Goal: Transaction & Acquisition: Purchase product/service

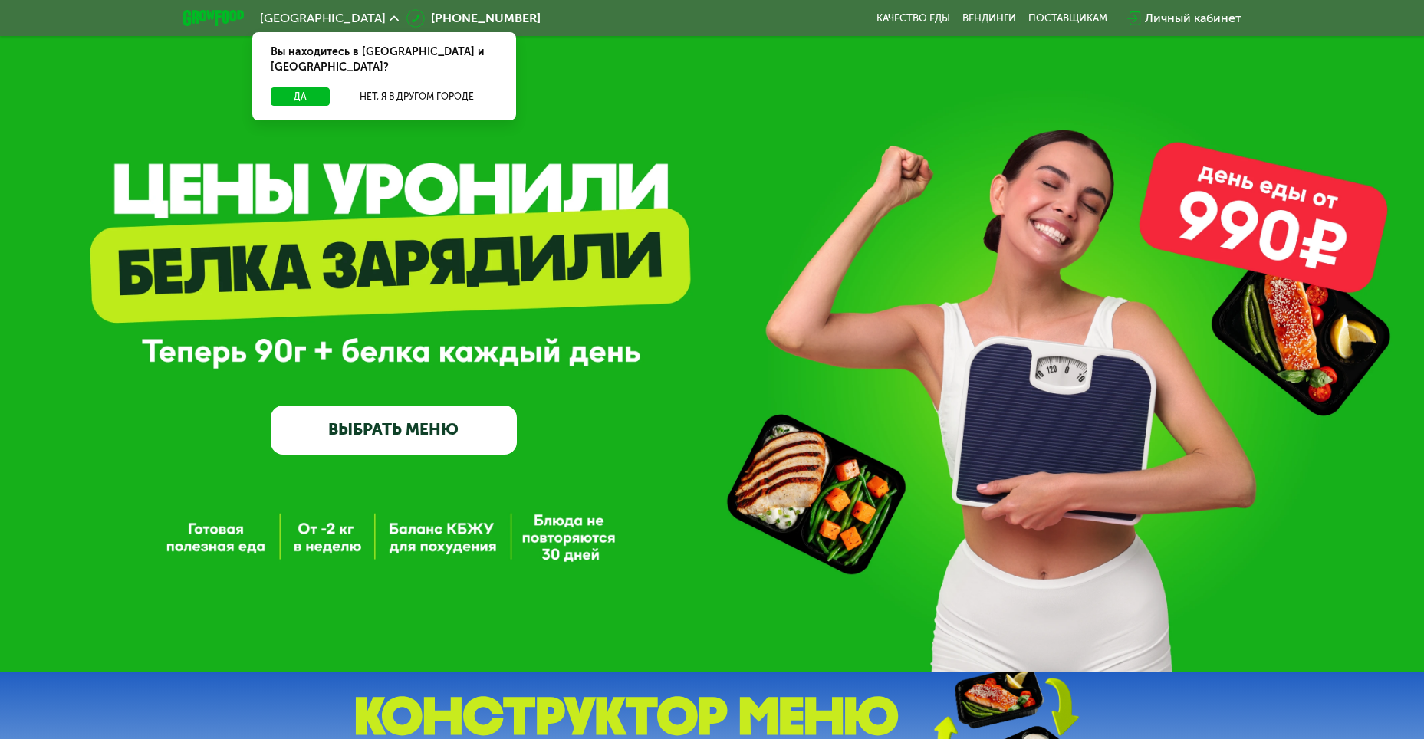
click at [787, 111] on div "GrowFood — доставка правильного питания ВЫБРАТЬ МЕНЮ" at bounding box center [712, 336] width 1424 height 673
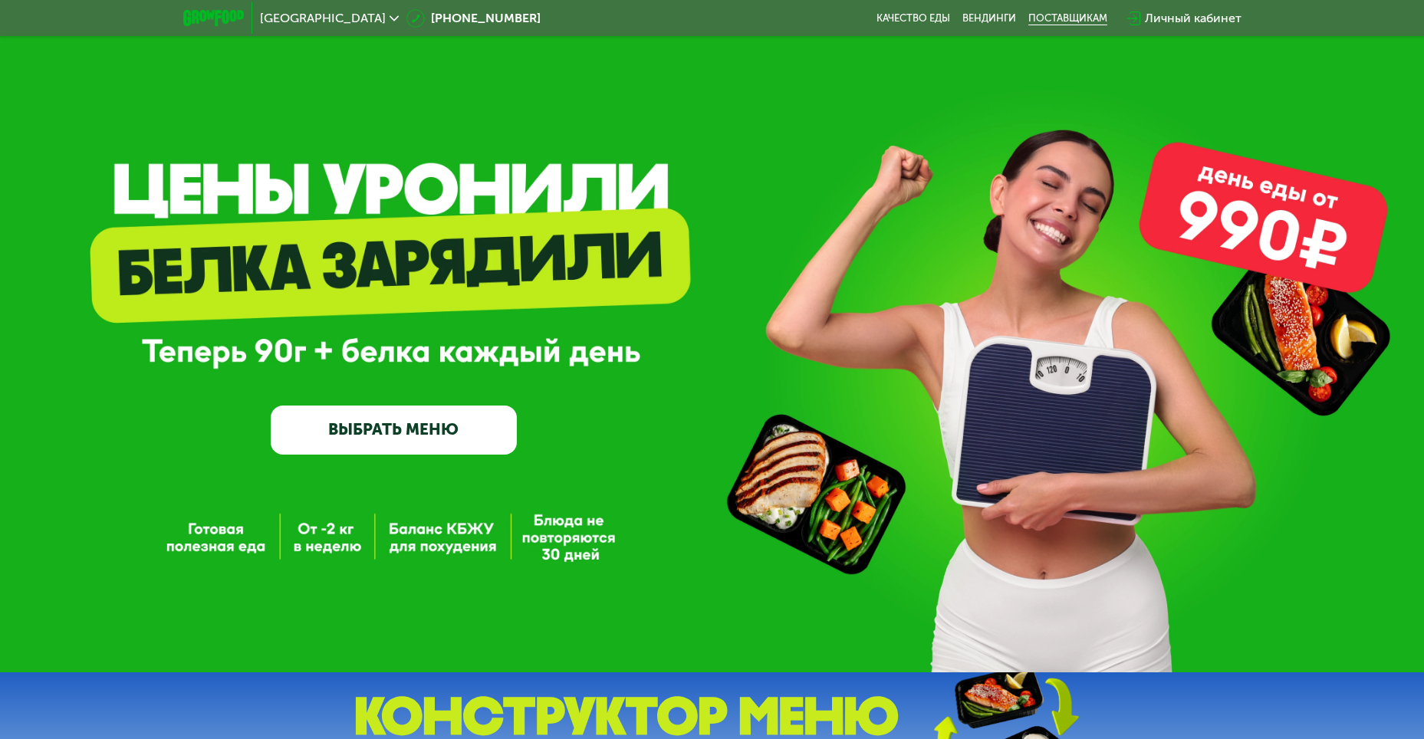
click at [1070, 14] on div "поставщикам" at bounding box center [1068, 18] width 79 height 12
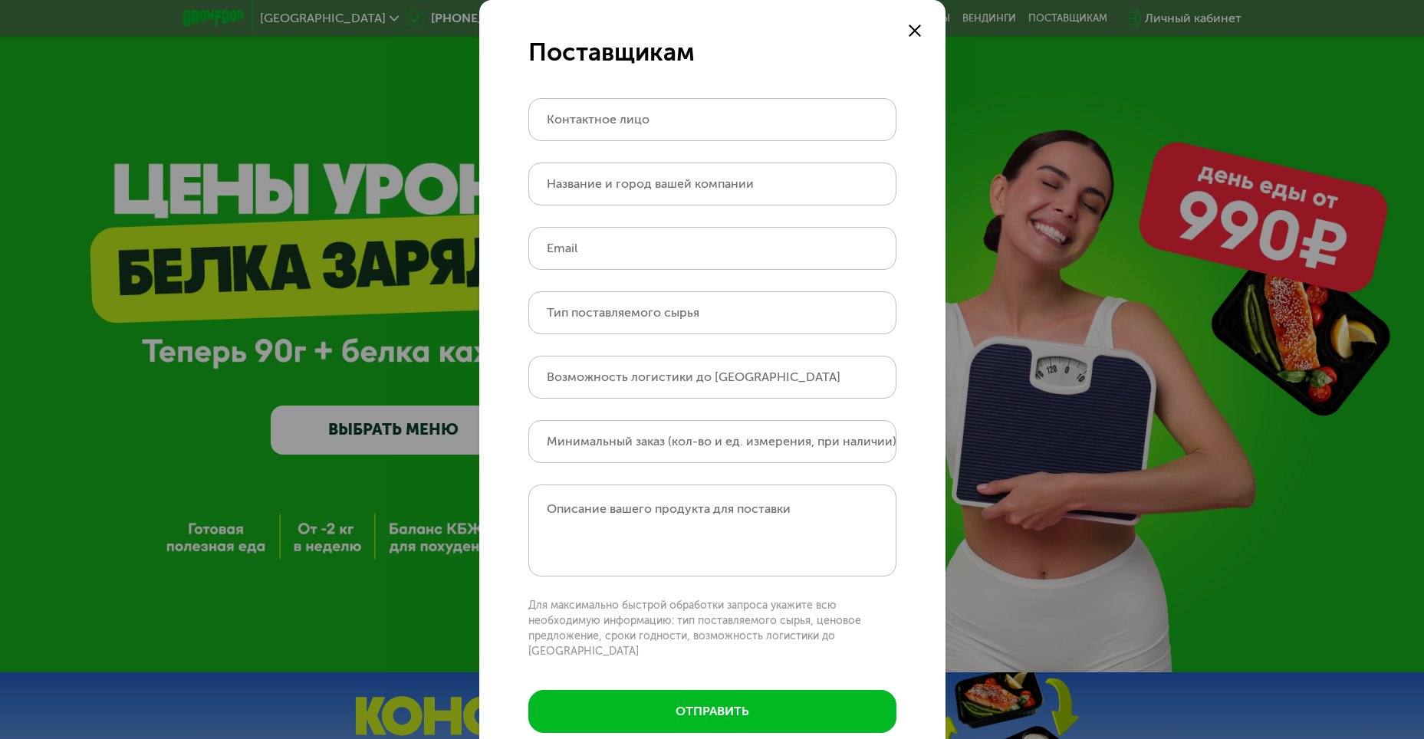
click at [909, 35] on icon at bounding box center [915, 31] width 12 height 12
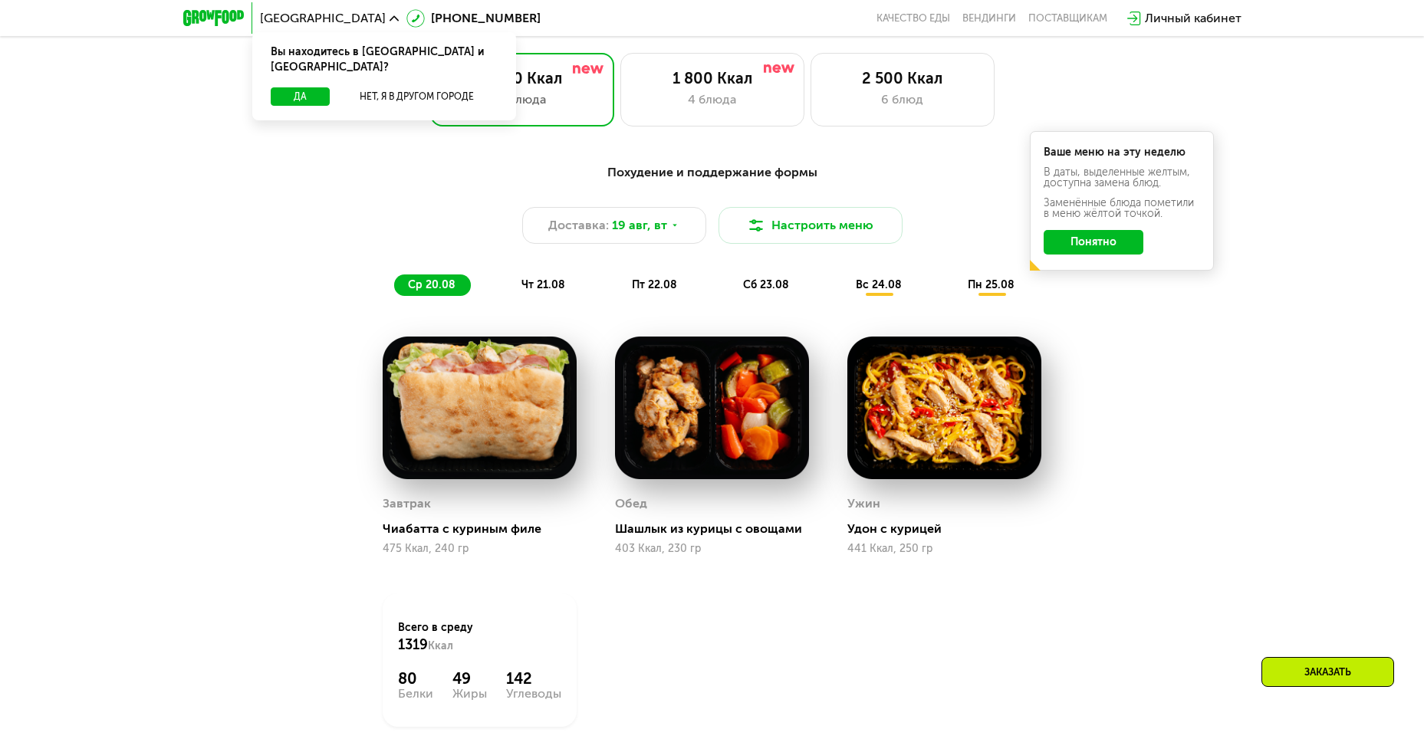
scroll to position [767, 0]
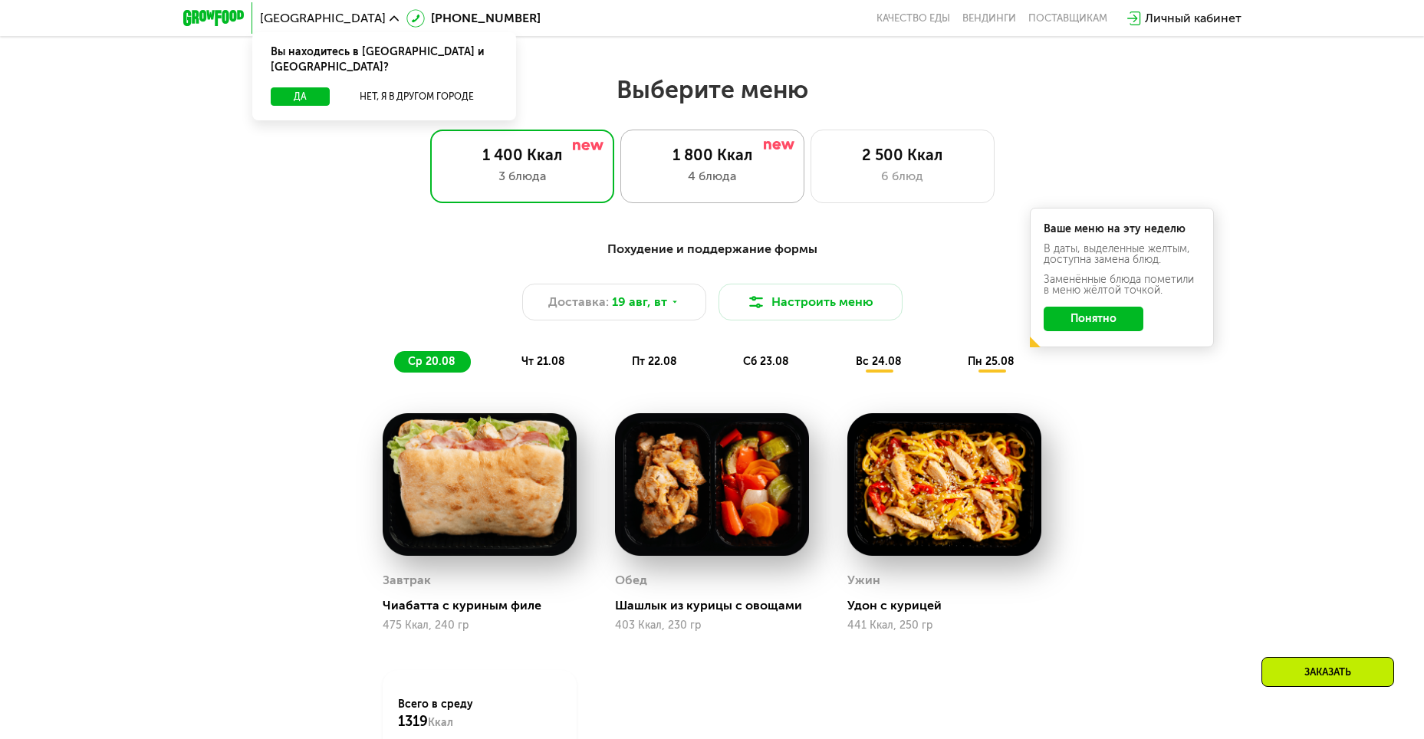
click at [709, 176] on div "4 блюда" at bounding box center [713, 176] width 152 height 18
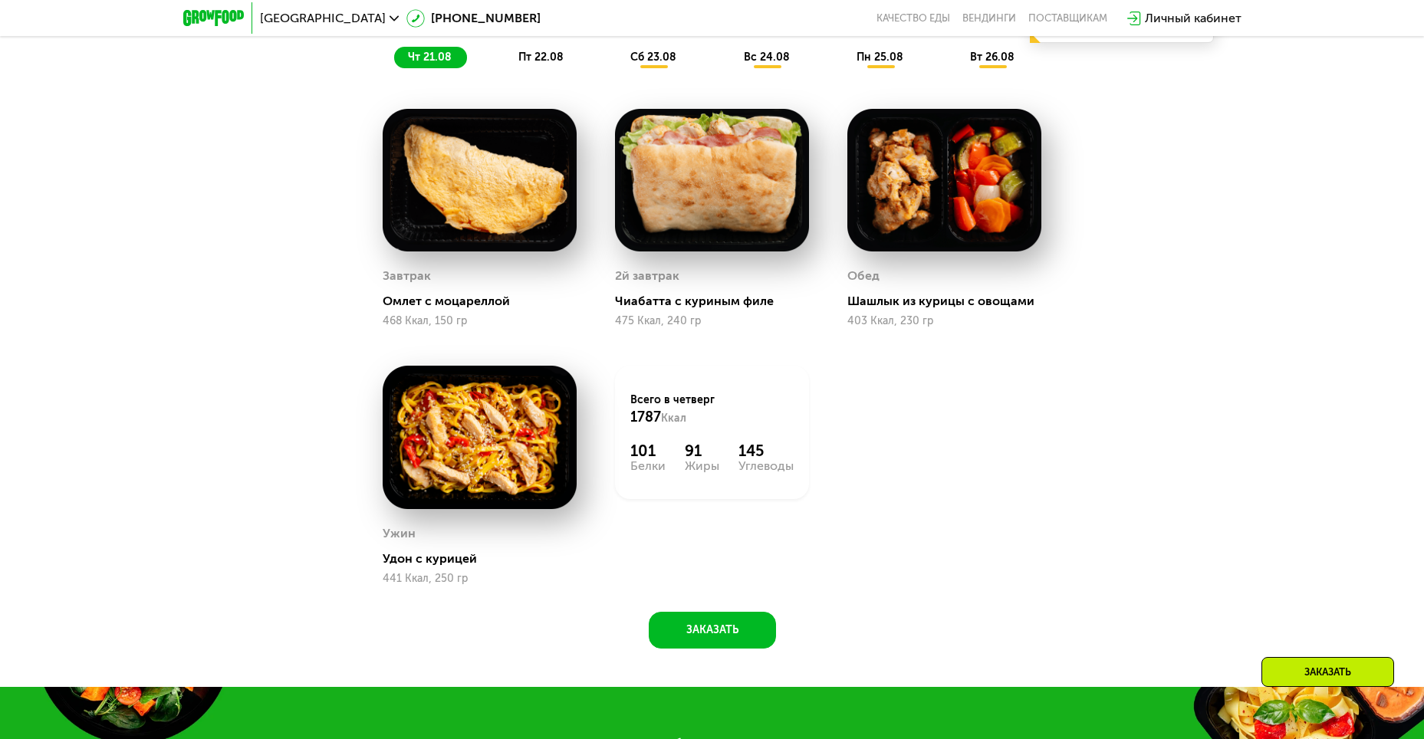
scroll to position [1074, 0]
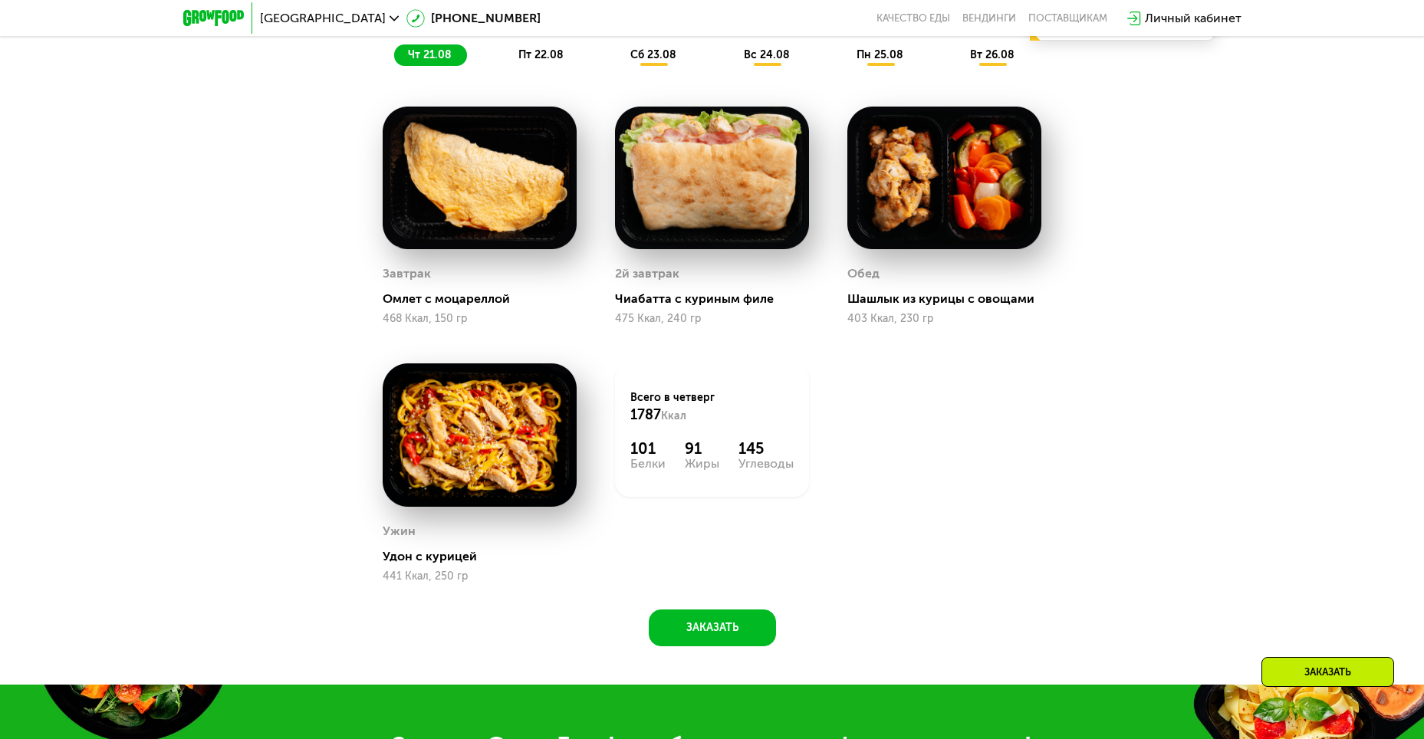
click at [541, 61] on span "пт 22.08" at bounding box center [540, 54] width 45 height 13
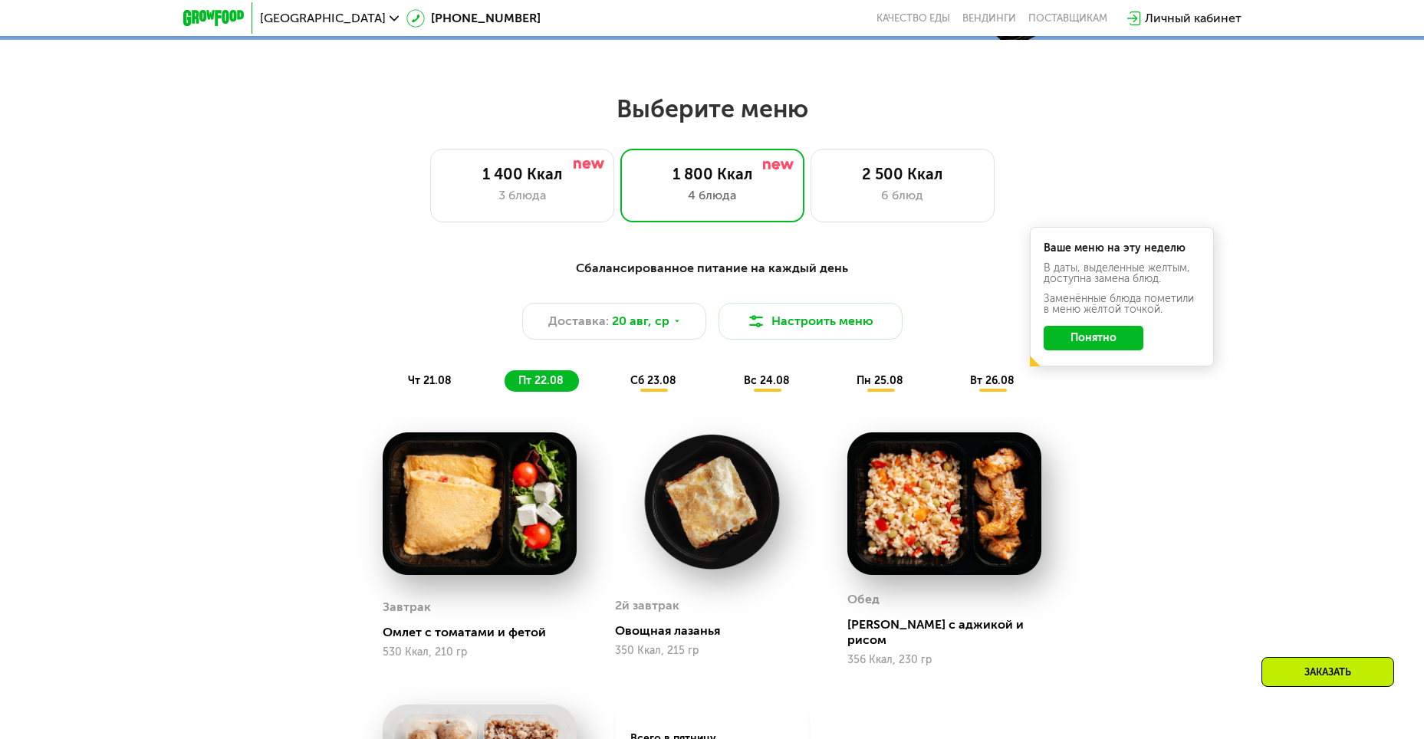
scroll to position [767, 0]
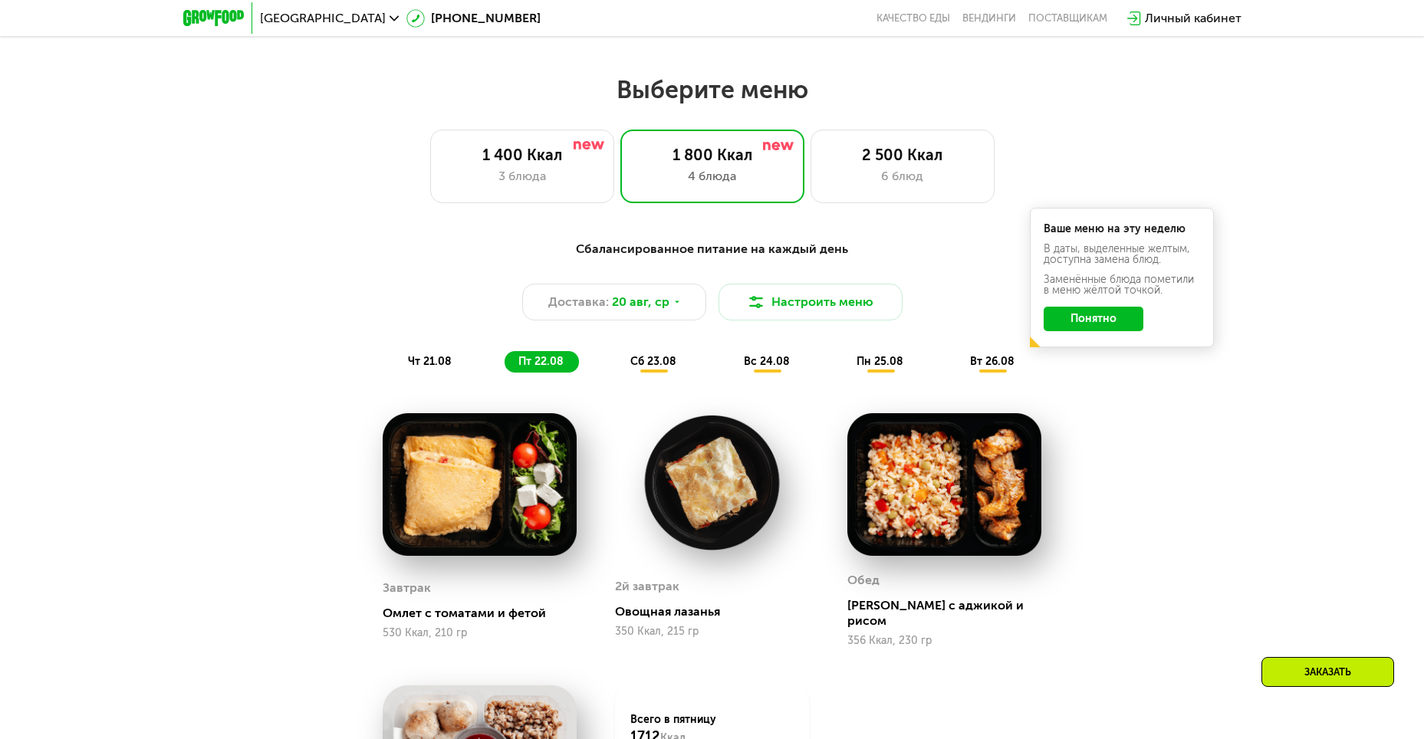
click at [424, 364] on span "чт 21.08" at bounding box center [430, 361] width 44 height 13
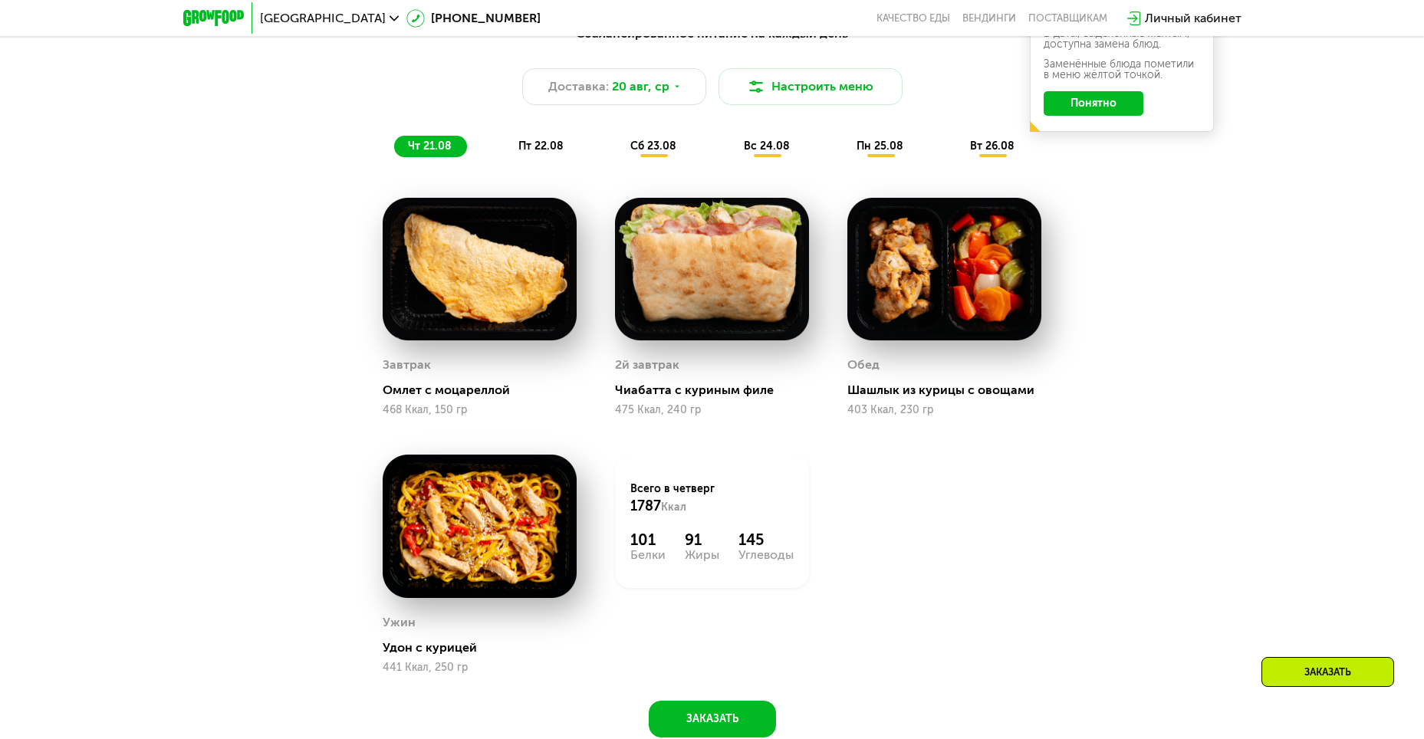
scroll to position [997, 0]
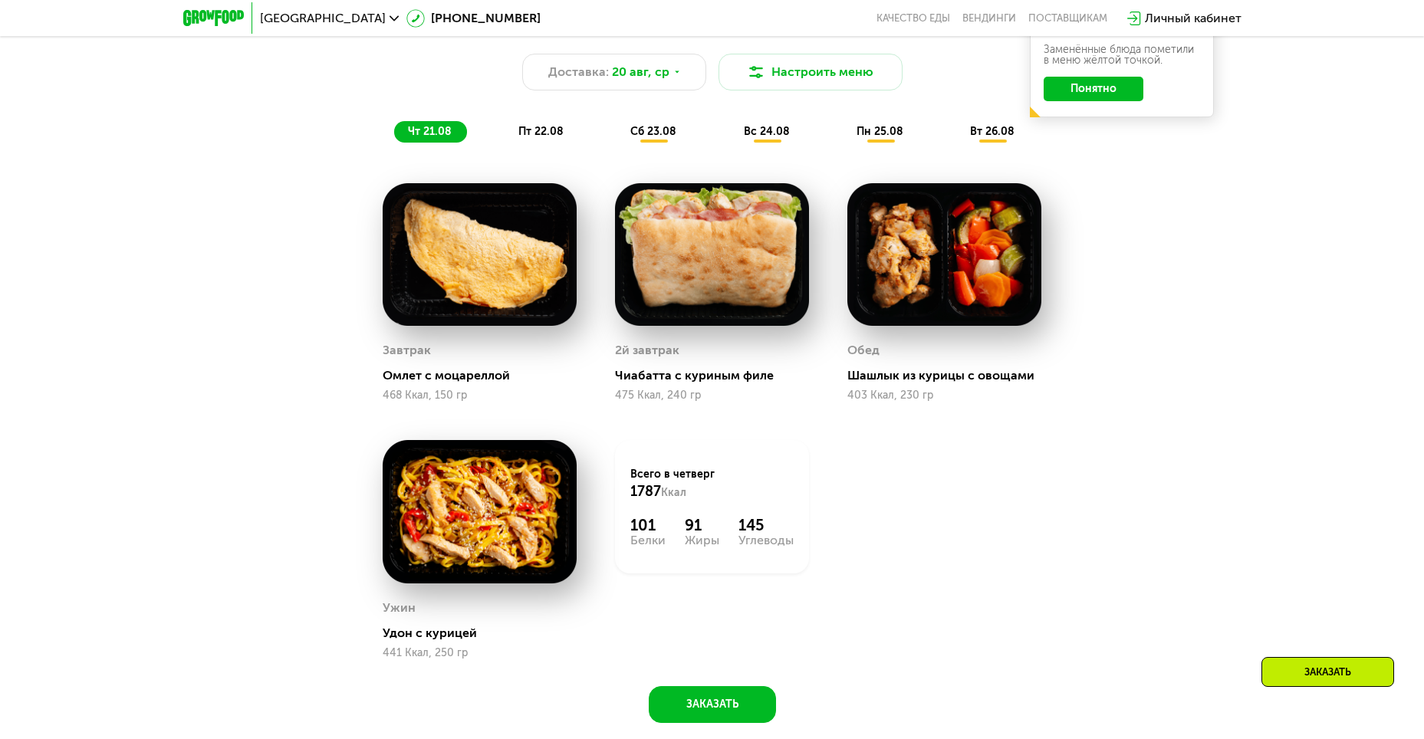
click at [730, 127] on div "сб 23.08" at bounding box center [767, 131] width 75 height 21
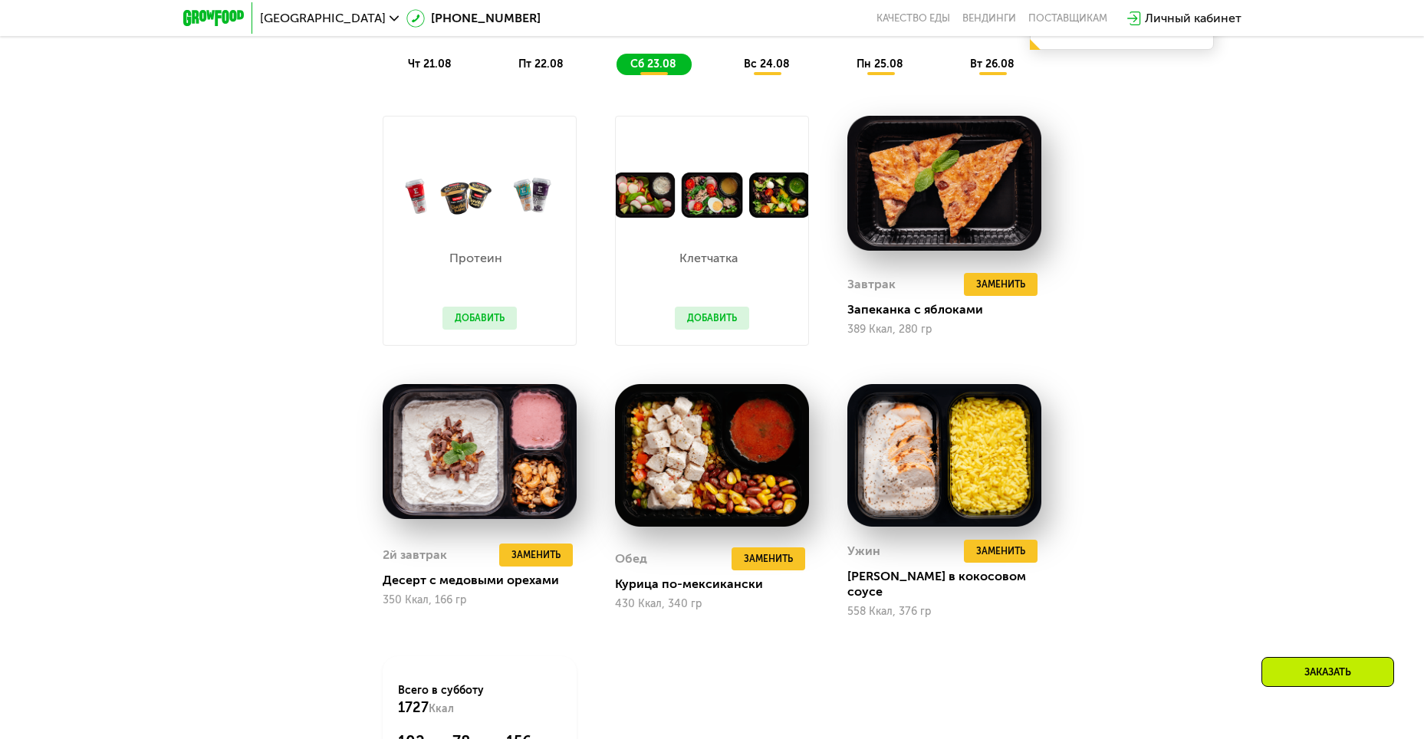
scroll to position [1074, 0]
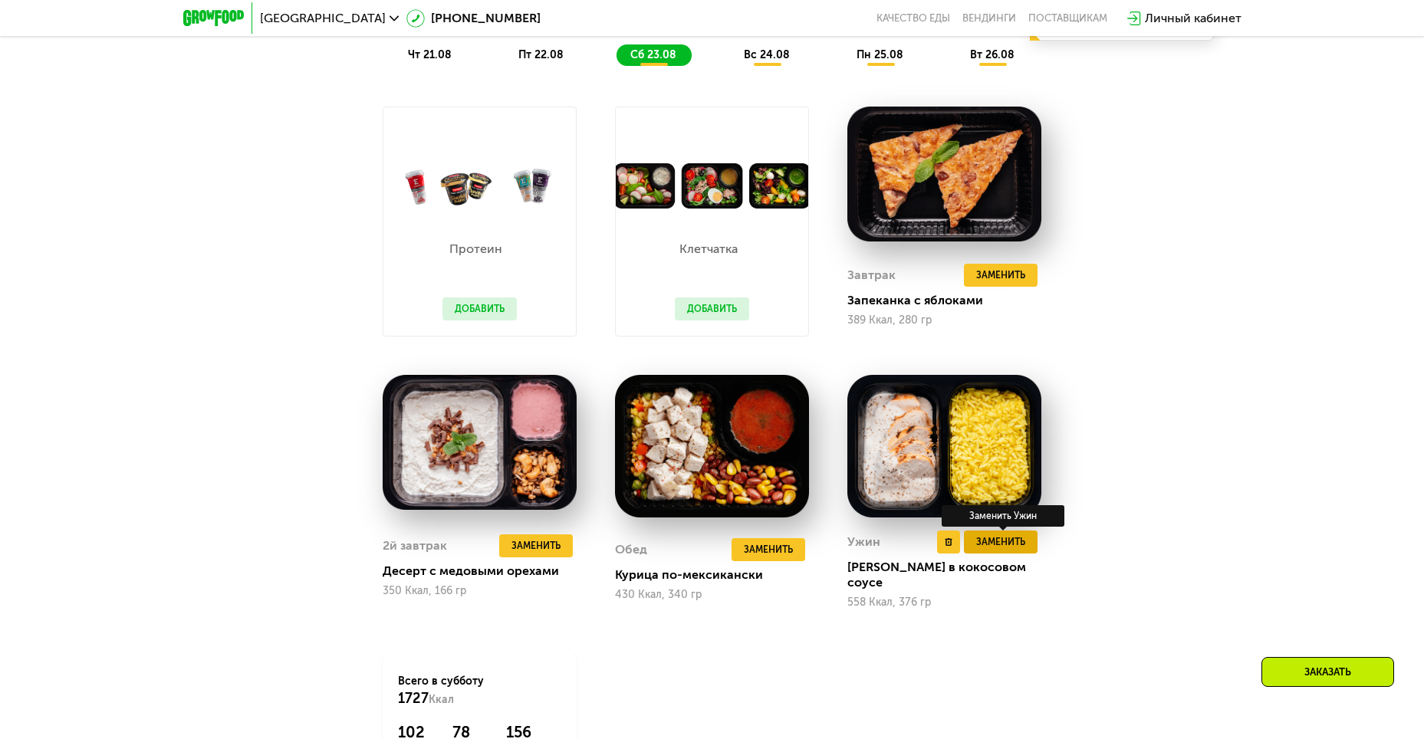
click at [1011, 550] on span "Заменить" at bounding box center [1000, 542] width 49 height 15
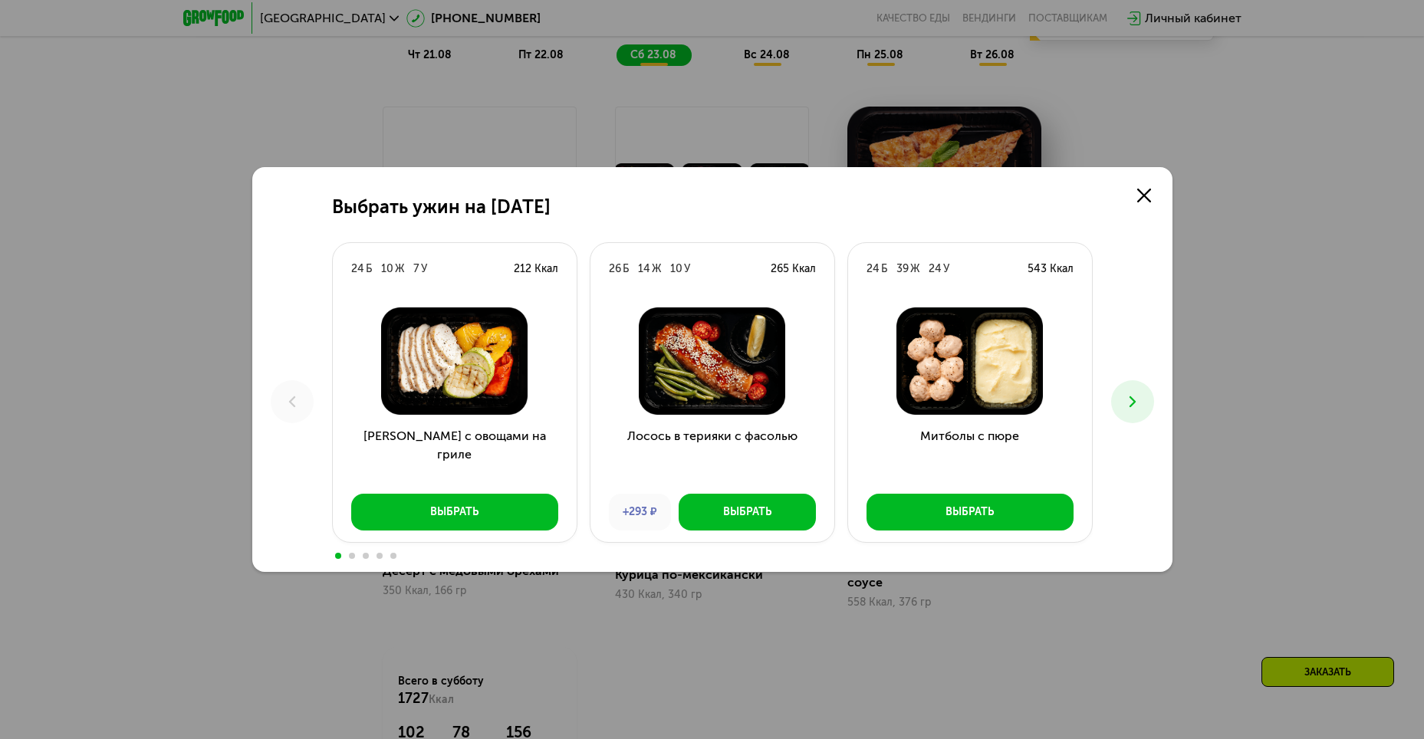
click at [1127, 397] on icon at bounding box center [1133, 402] width 18 height 18
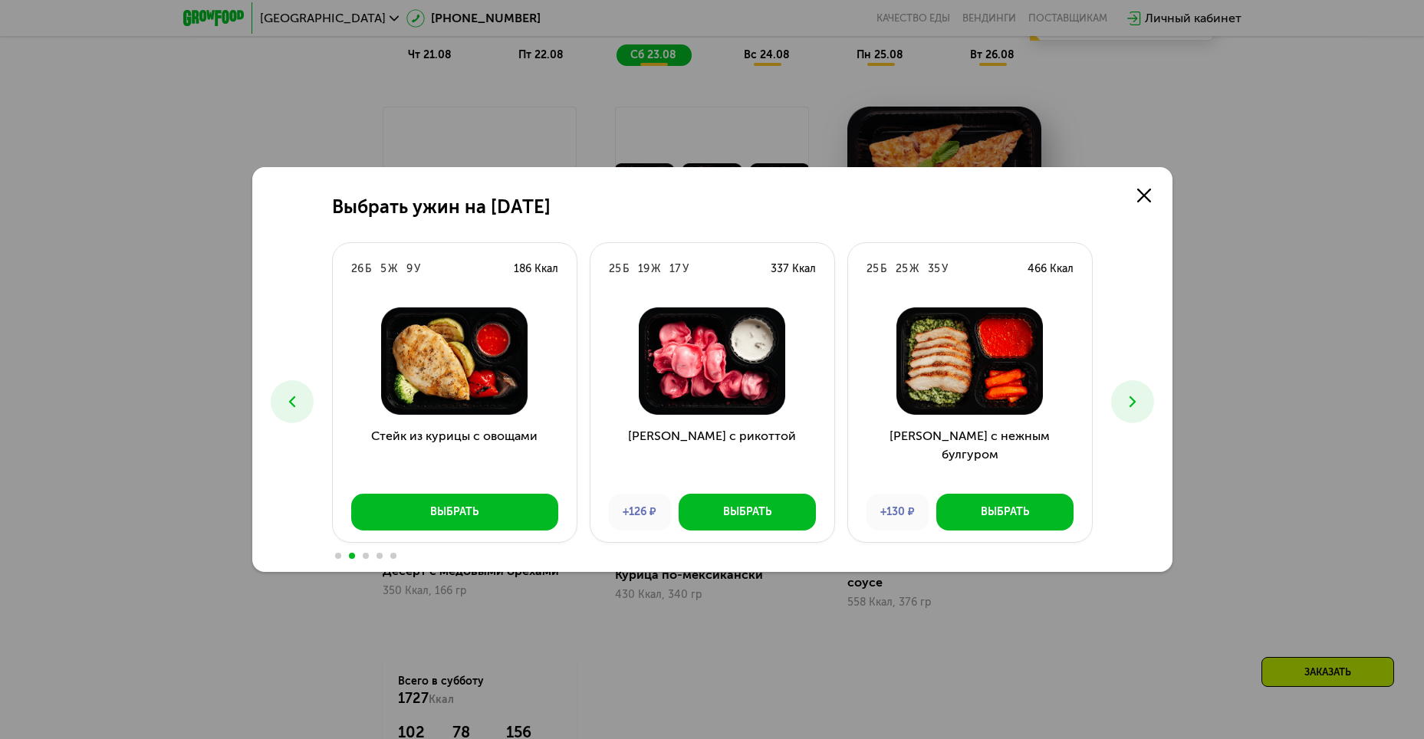
click at [1124, 393] on icon at bounding box center [1133, 402] width 18 height 18
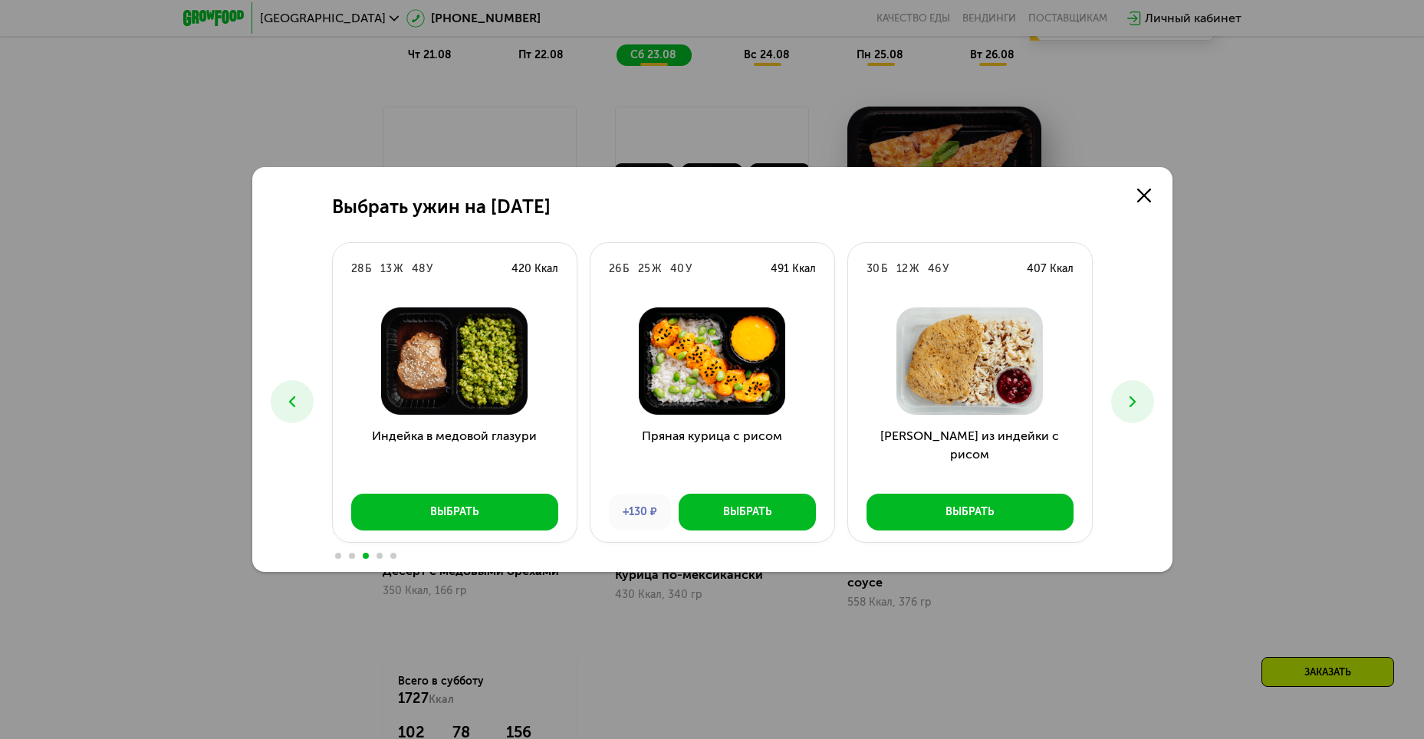
click at [1118, 392] on button at bounding box center [1132, 401] width 43 height 43
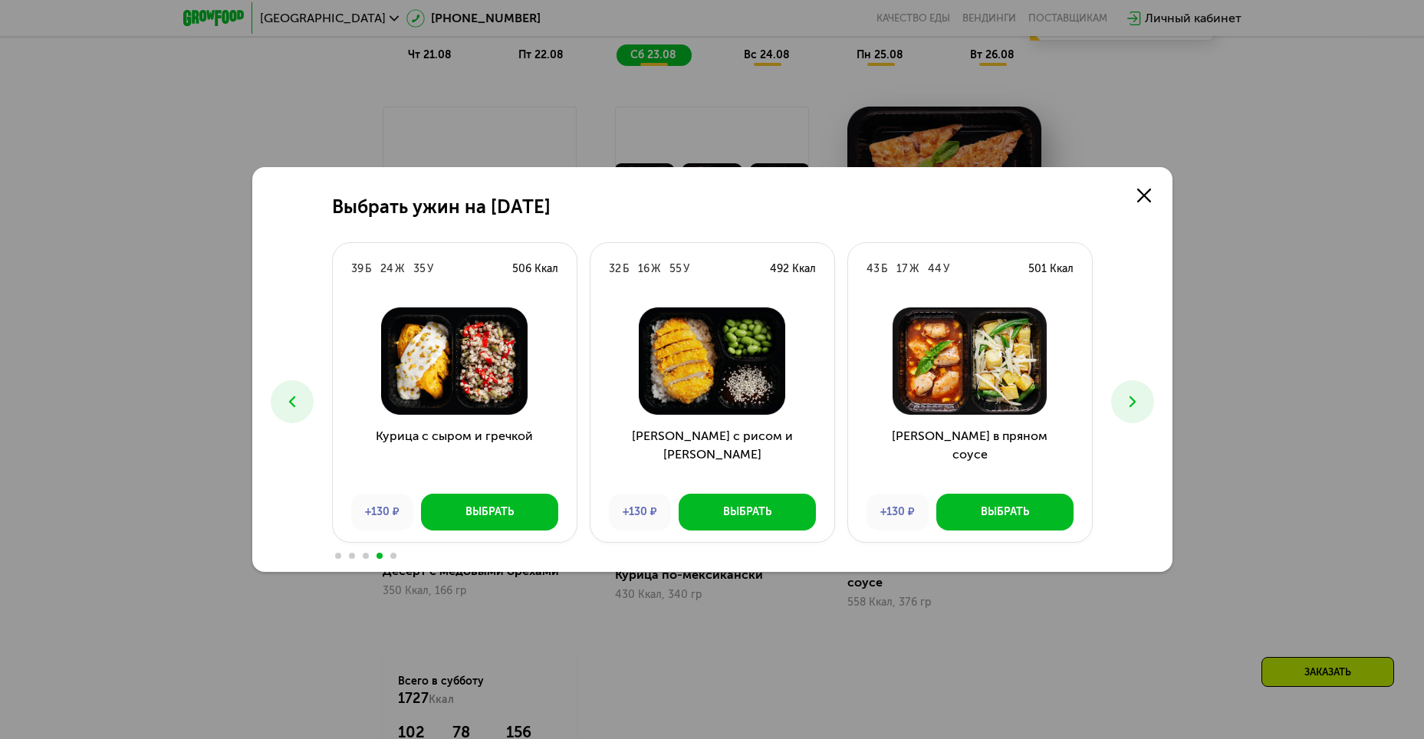
click at [1117, 393] on button at bounding box center [1132, 401] width 43 height 43
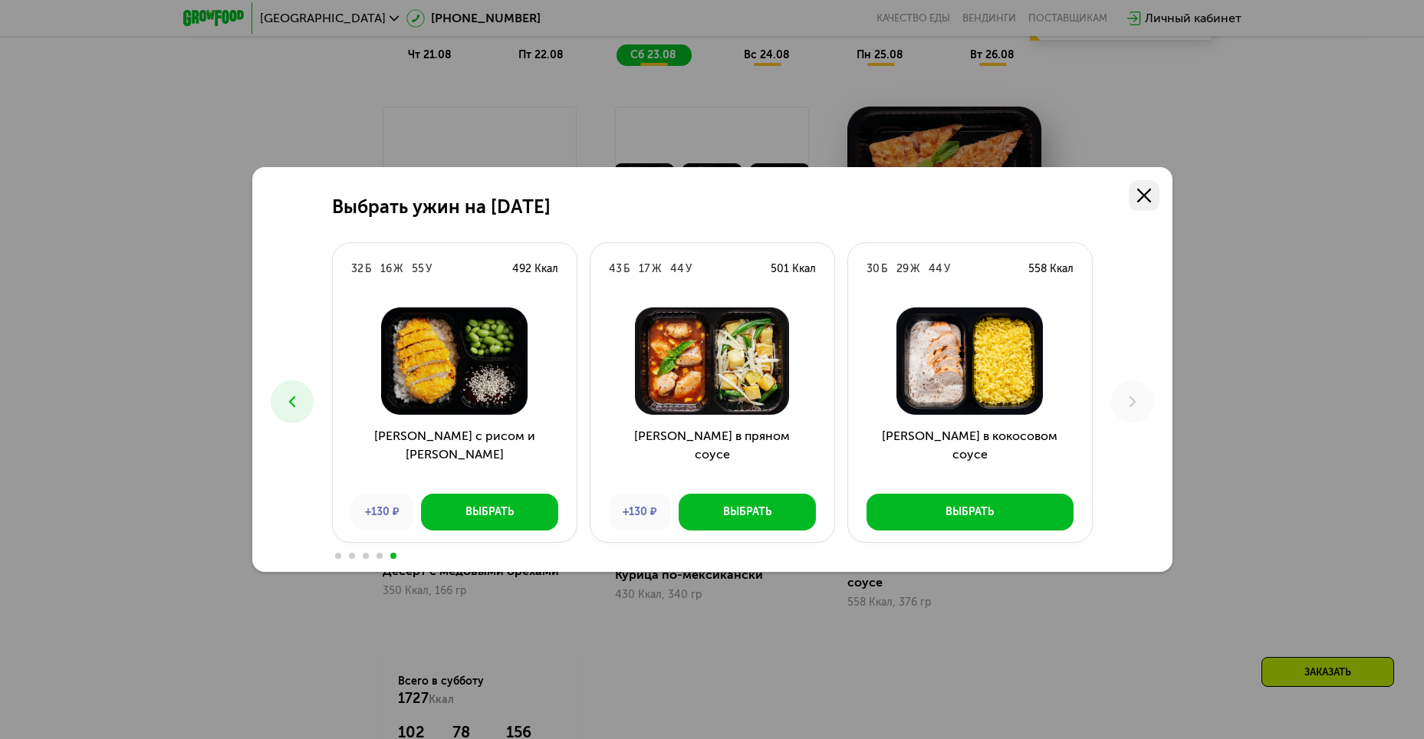
click at [1150, 202] on link at bounding box center [1144, 195] width 31 height 31
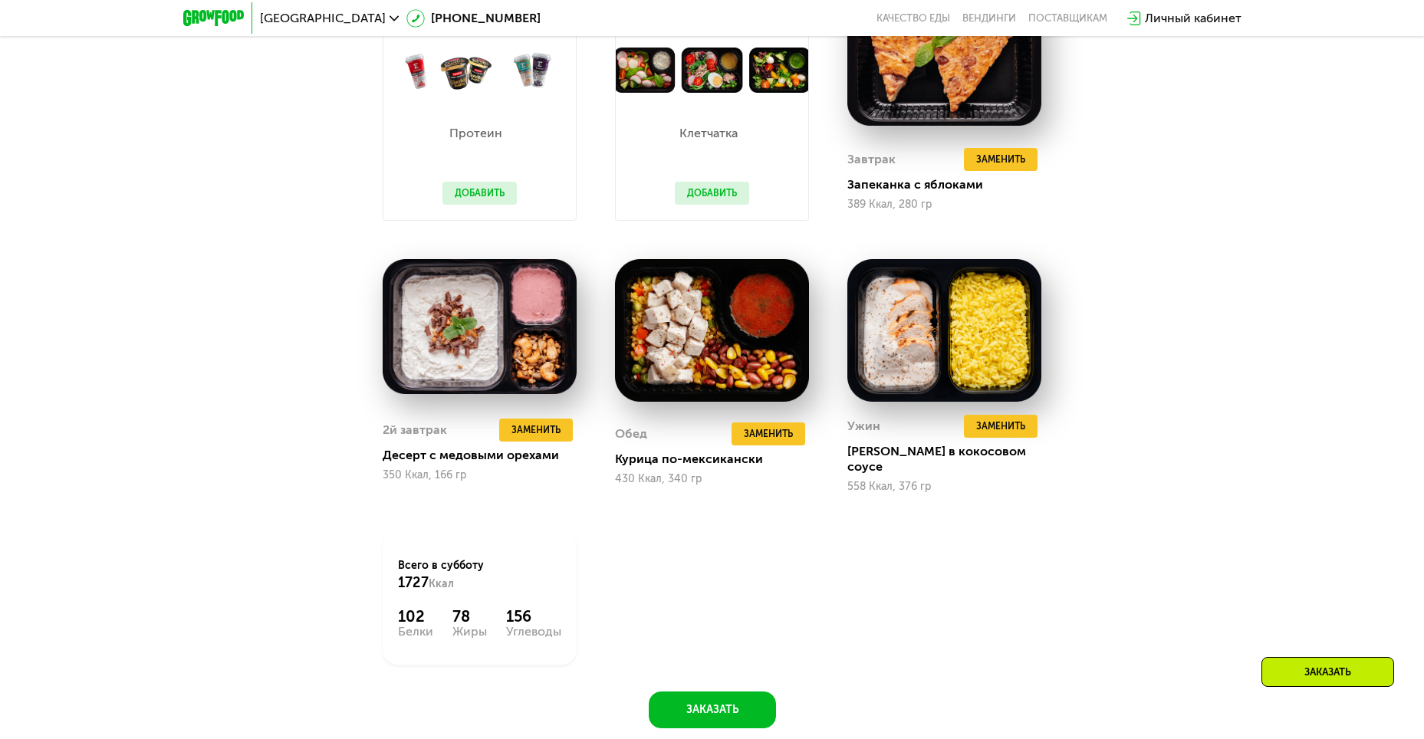
scroll to position [1227, 0]
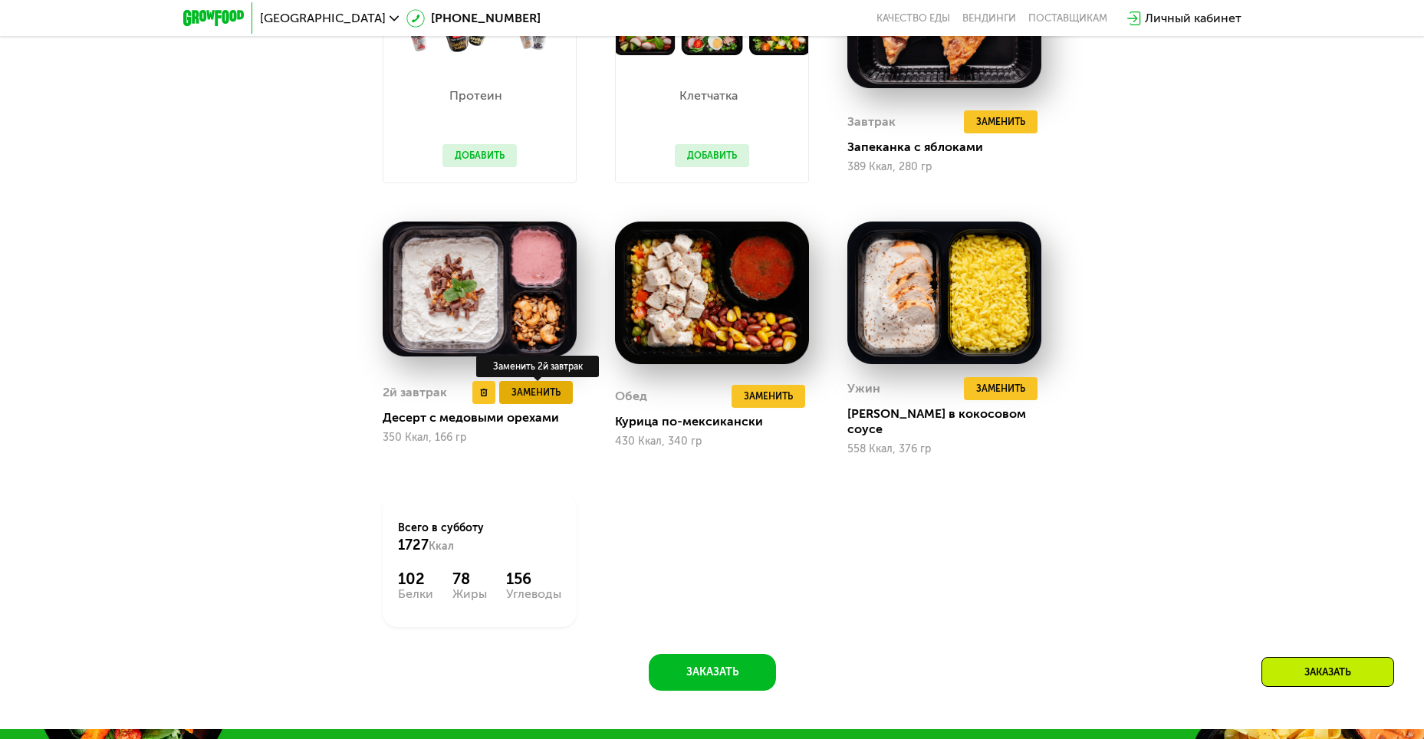
click at [548, 385] on span "Заменить" at bounding box center [536, 392] width 49 height 15
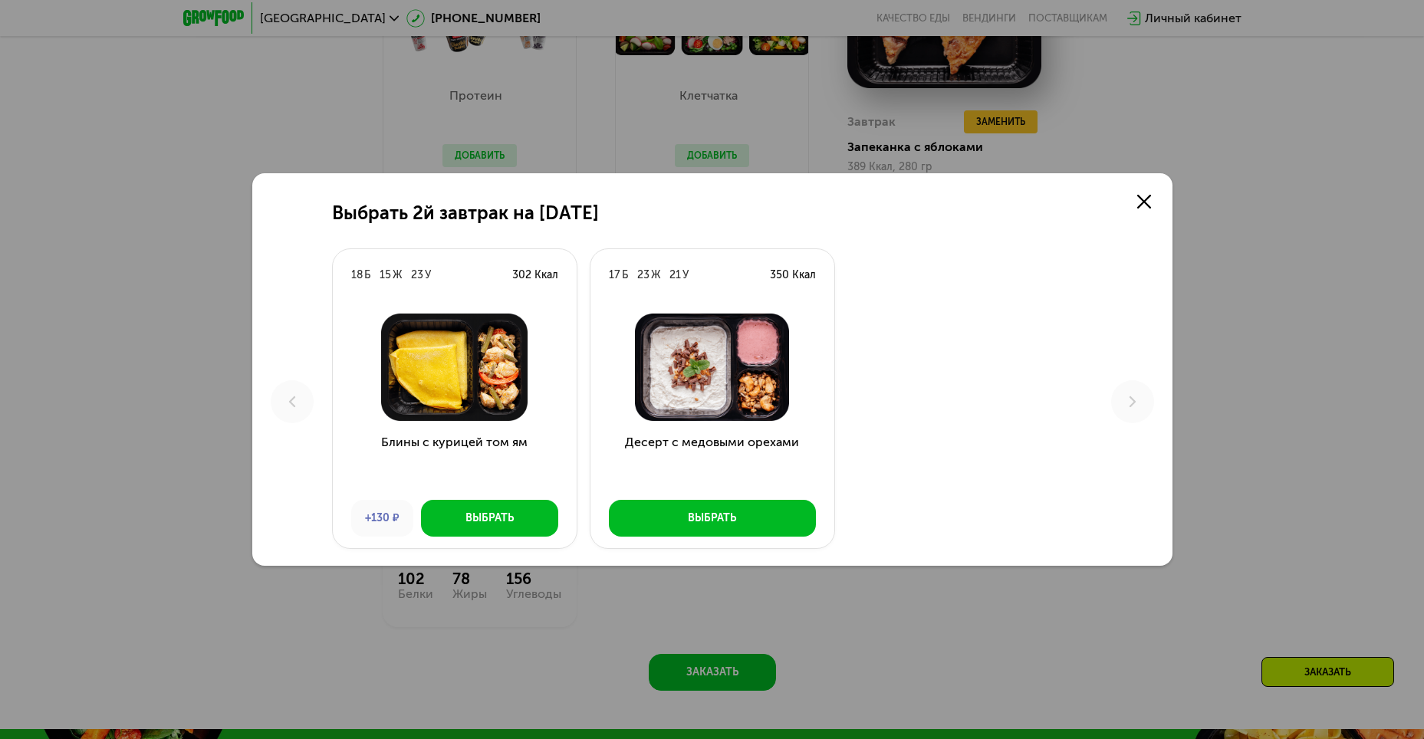
click at [354, 511] on div "+130 ₽" at bounding box center [382, 518] width 62 height 37
drag, startPoint x: 166, startPoint y: 502, endPoint x: 193, endPoint y: 501, distance: 26.9
click at [176, 501] on div "Выбрать 2й завтрак на 23 августа 18 Б 15 Ж 23 У 302 Ккал Блины с курицей том ям…" at bounding box center [712, 369] width 1424 height 739
click at [1141, 197] on icon at bounding box center [1144, 202] width 14 height 14
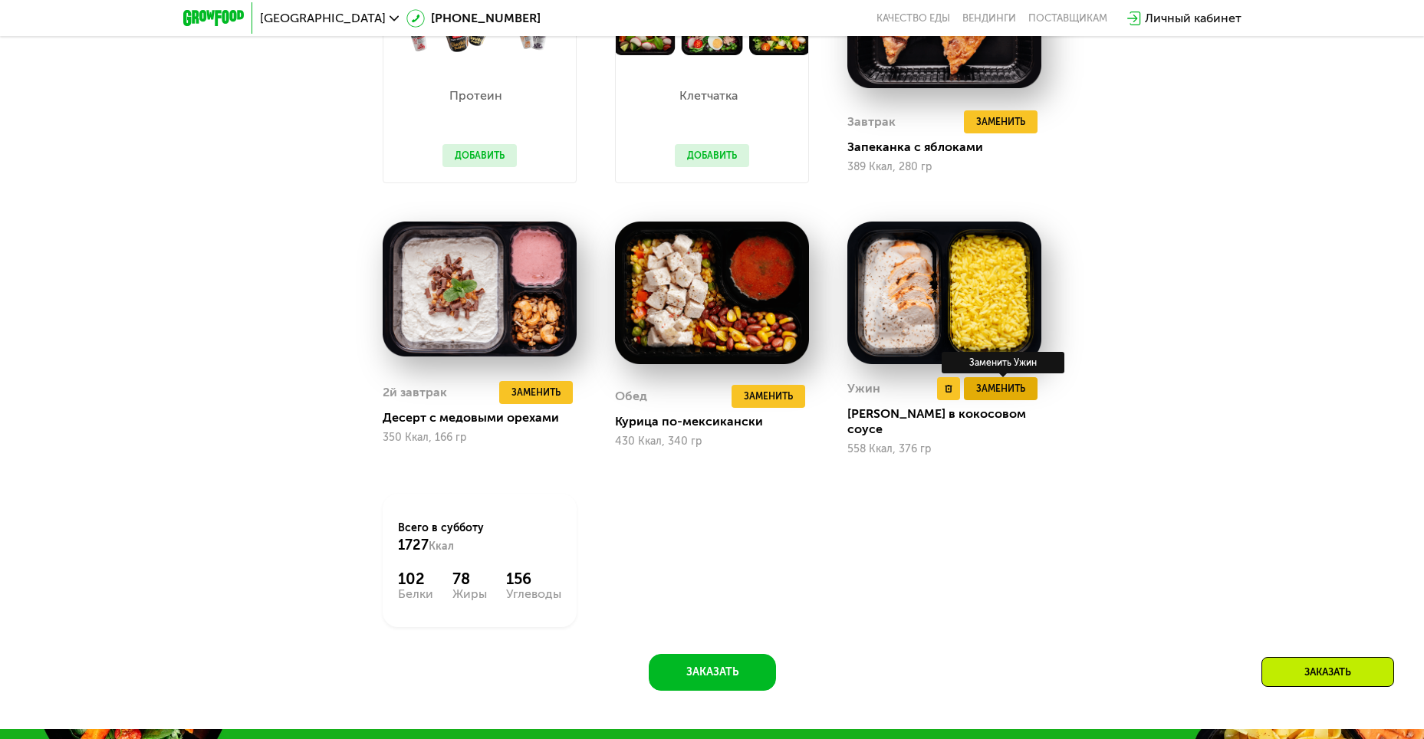
click at [1009, 393] on span "Заменить" at bounding box center [1000, 388] width 49 height 15
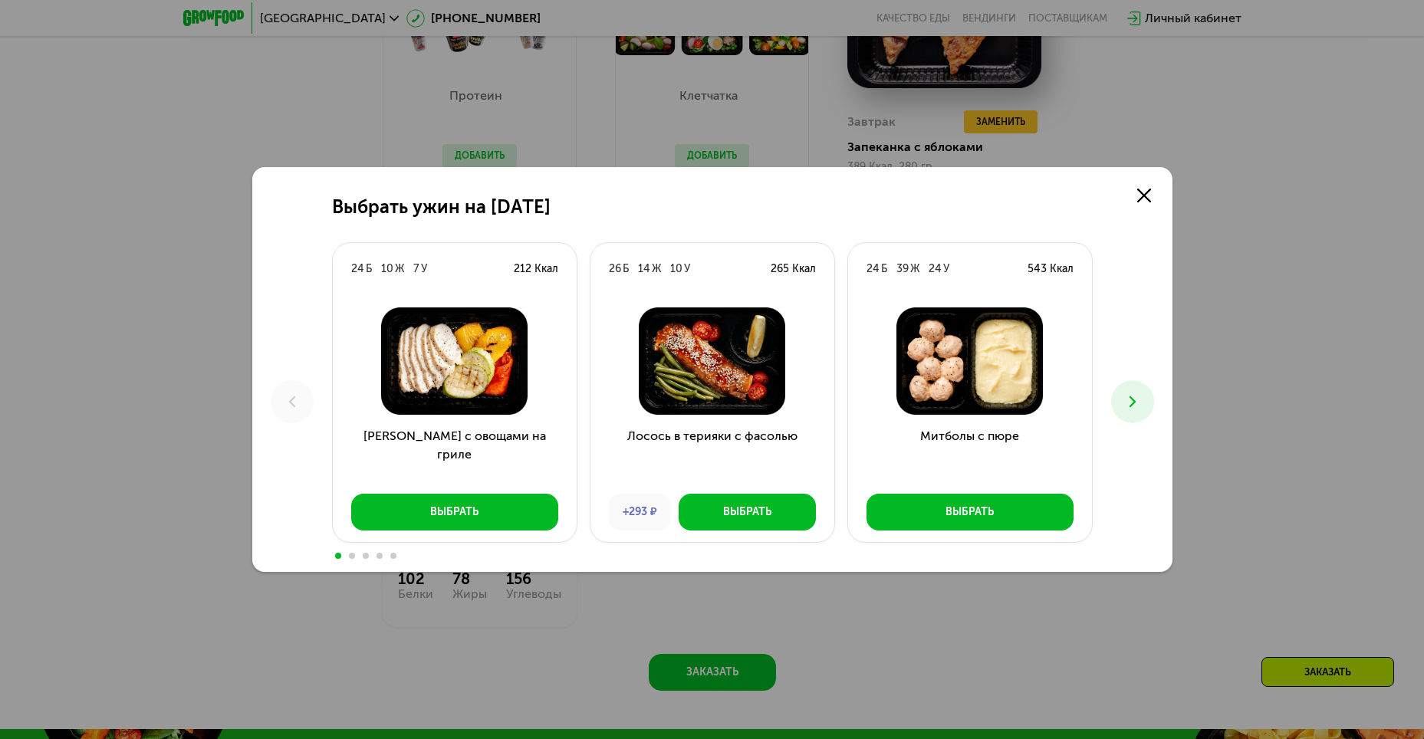
click at [1108, 407] on div "Выбрать ужин на 23 августа 24 Б 10 Ж 7 У 212 Ккал Курица с овощами на гриле Выб…" at bounding box center [712, 369] width 920 height 405
click at [1119, 403] on button at bounding box center [1132, 401] width 43 height 43
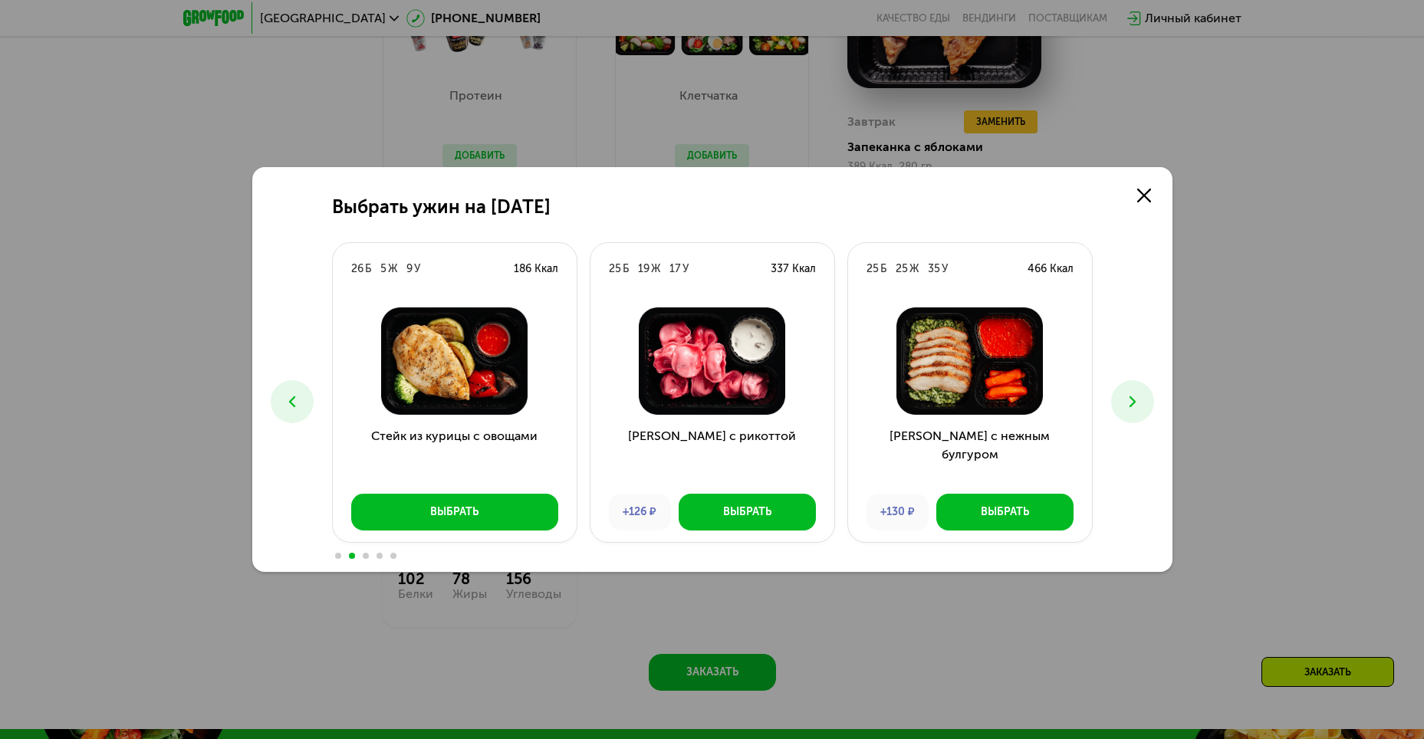
click at [1119, 403] on button at bounding box center [1132, 401] width 43 height 43
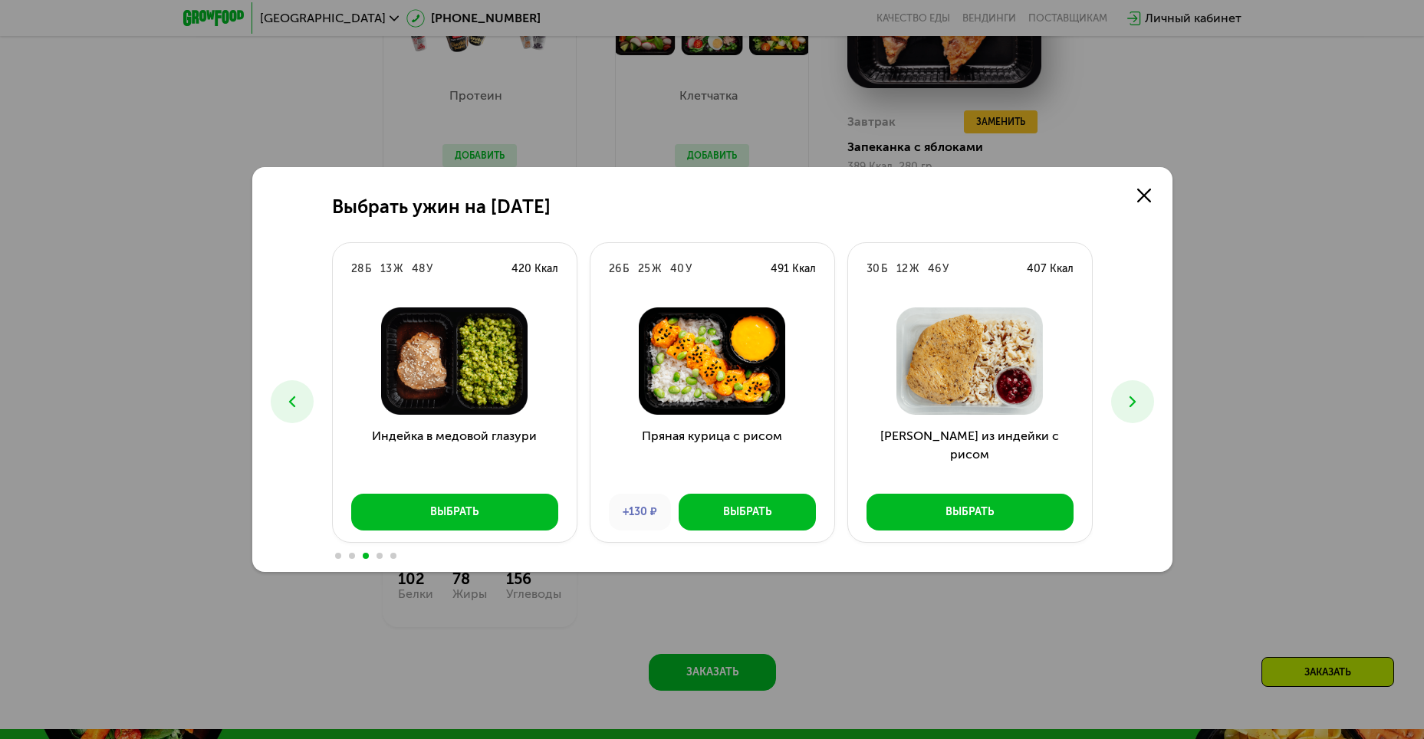
click at [1119, 403] on button at bounding box center [1132, 401] width 43 height 43
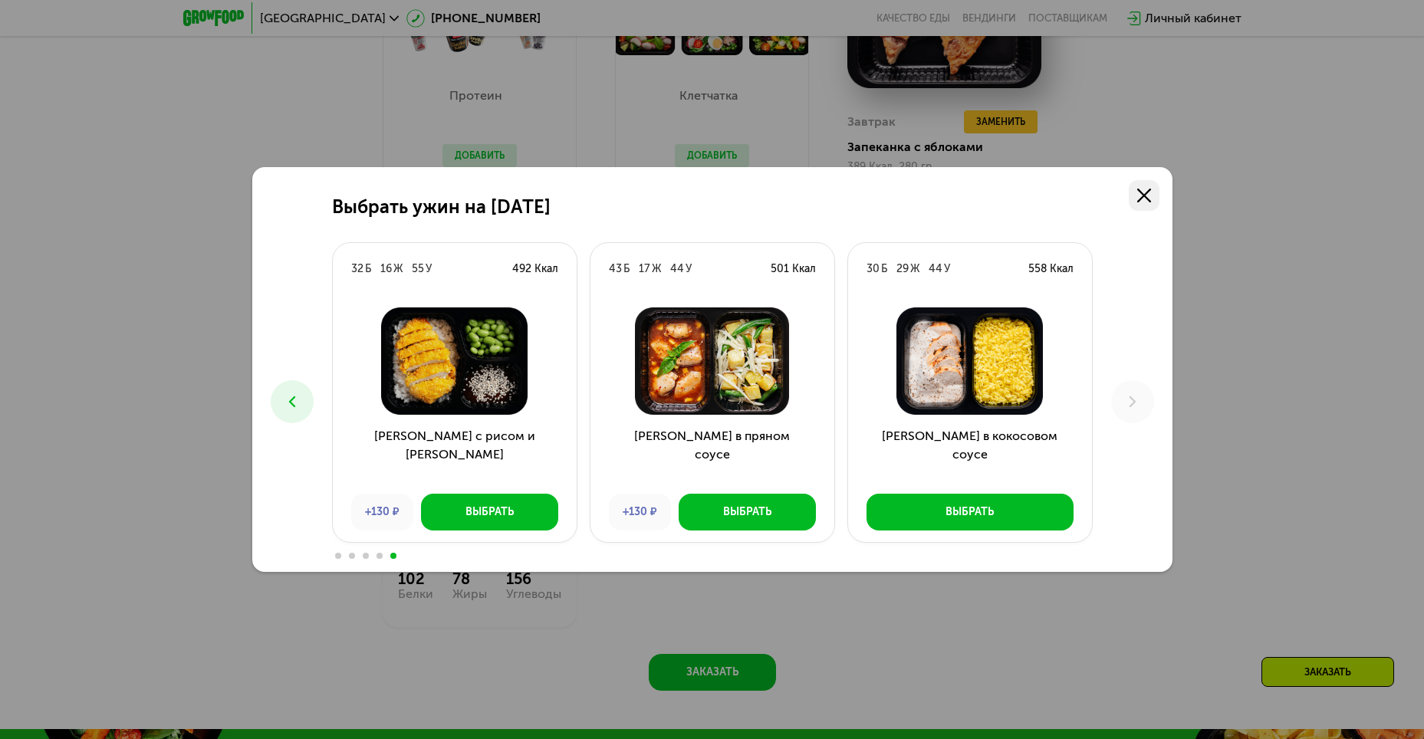
click at [1147, 199] on use at bounding box center [1144, 196] width 14 height 14
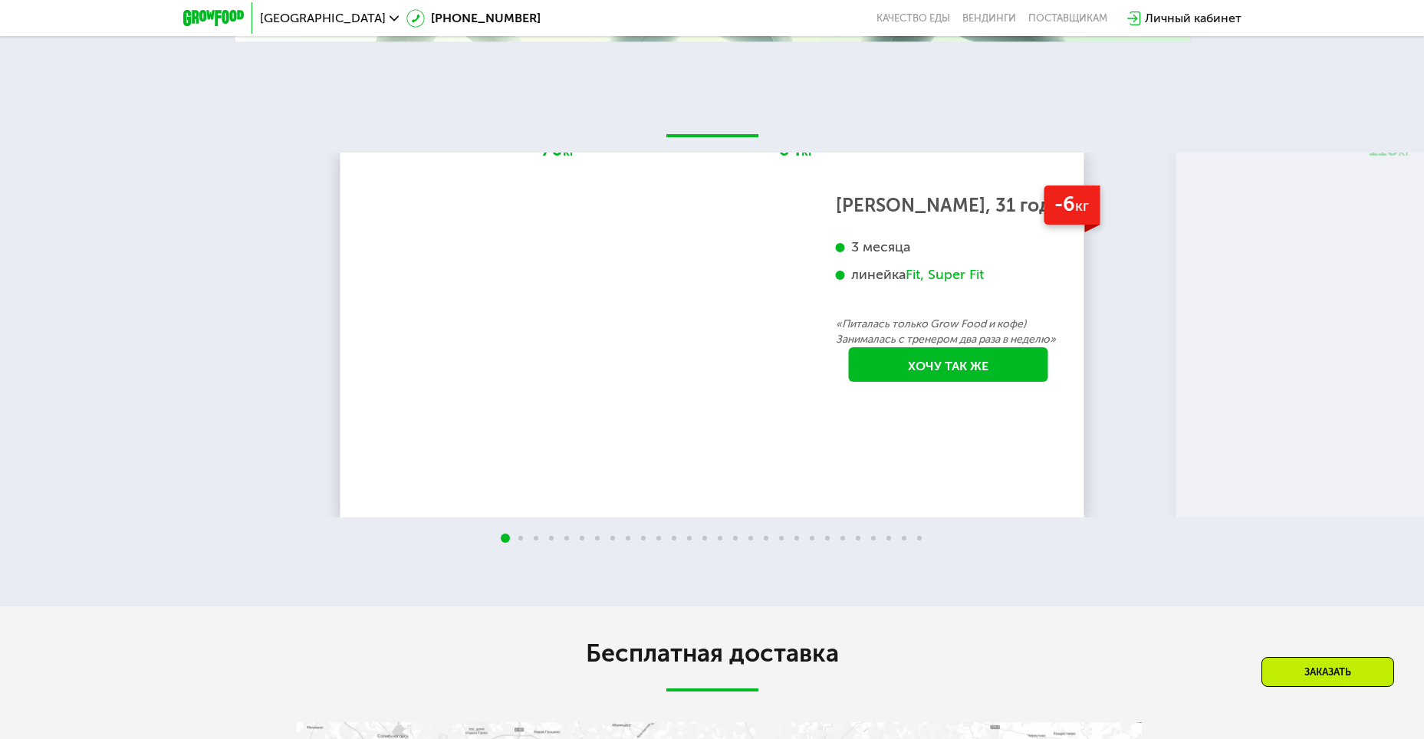
scroll to position [3145, 0]
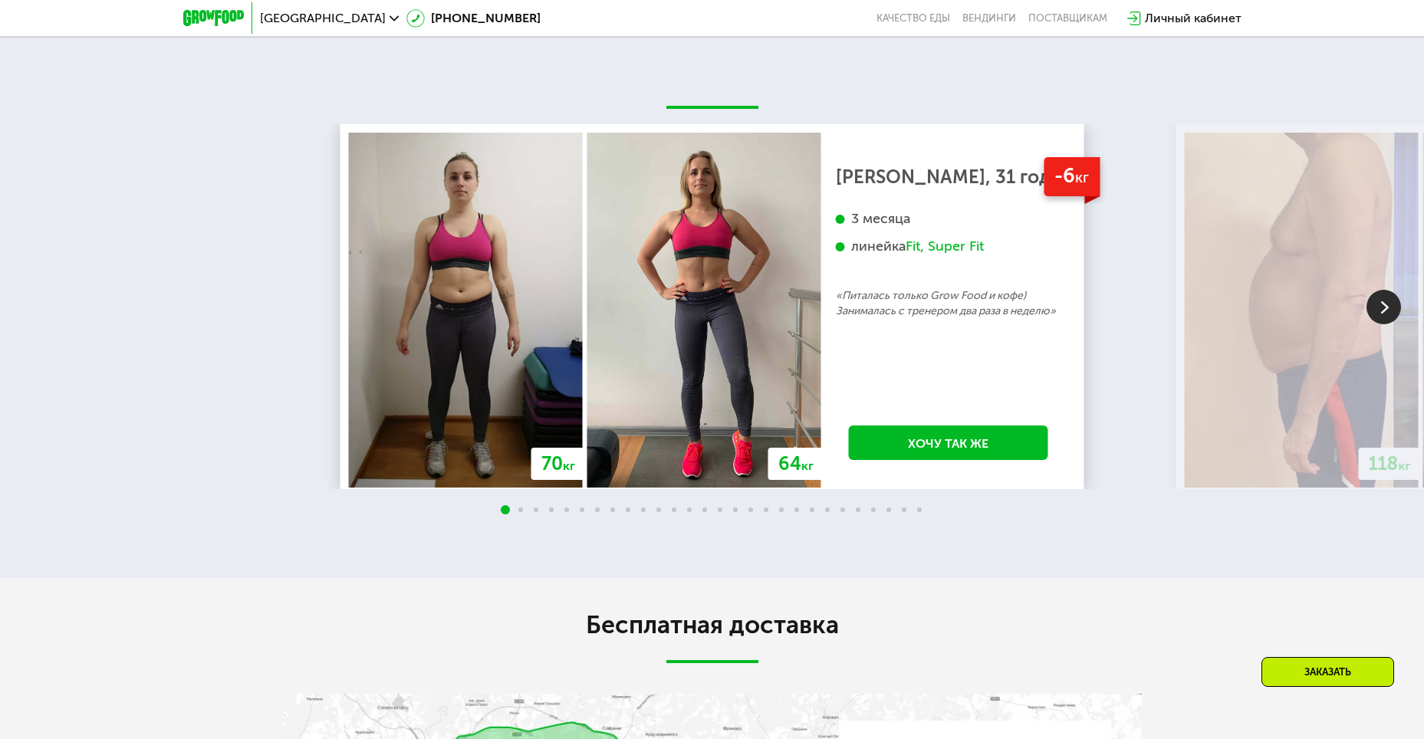
click at [1374, 302] on img at bounding box center [1384, 307] width 35 height 35
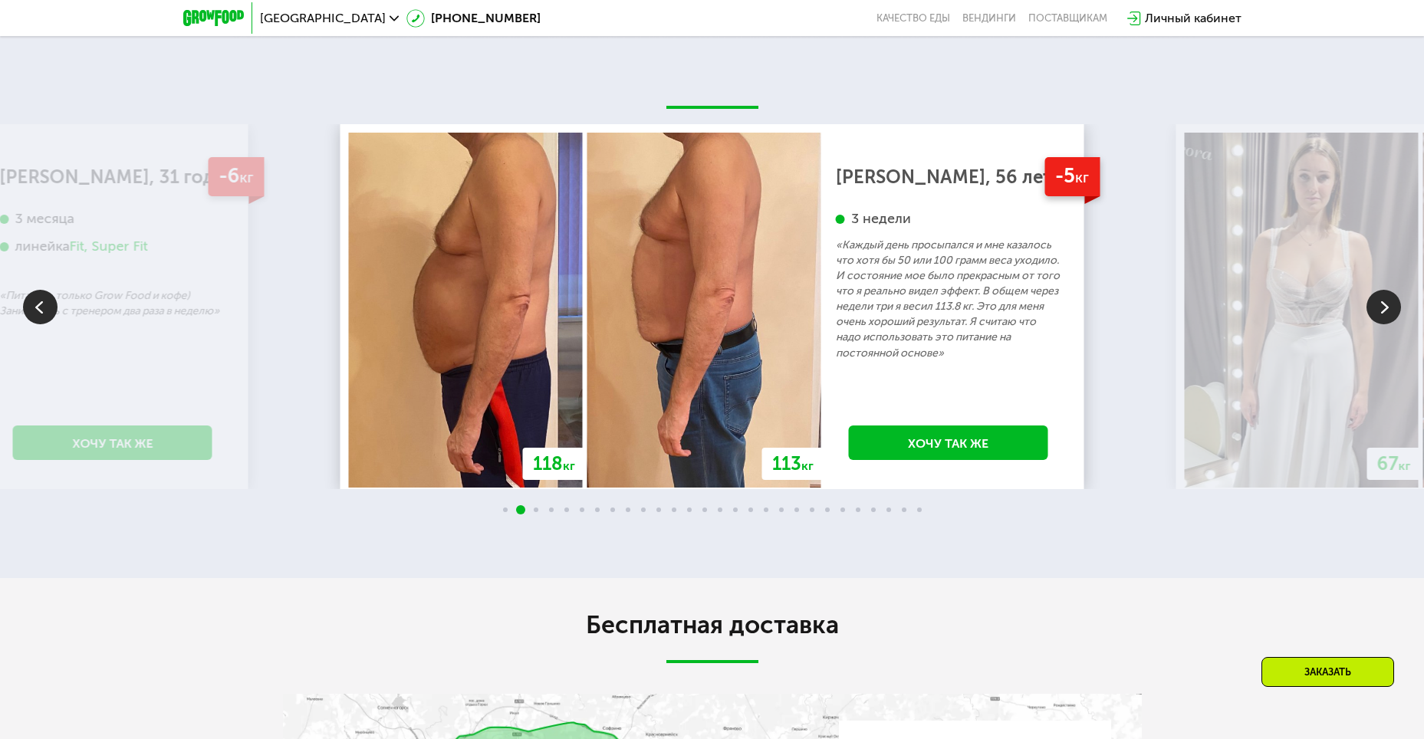
click at [1384, 290] on img at bounding box center [1384, 307] width 35 height 35
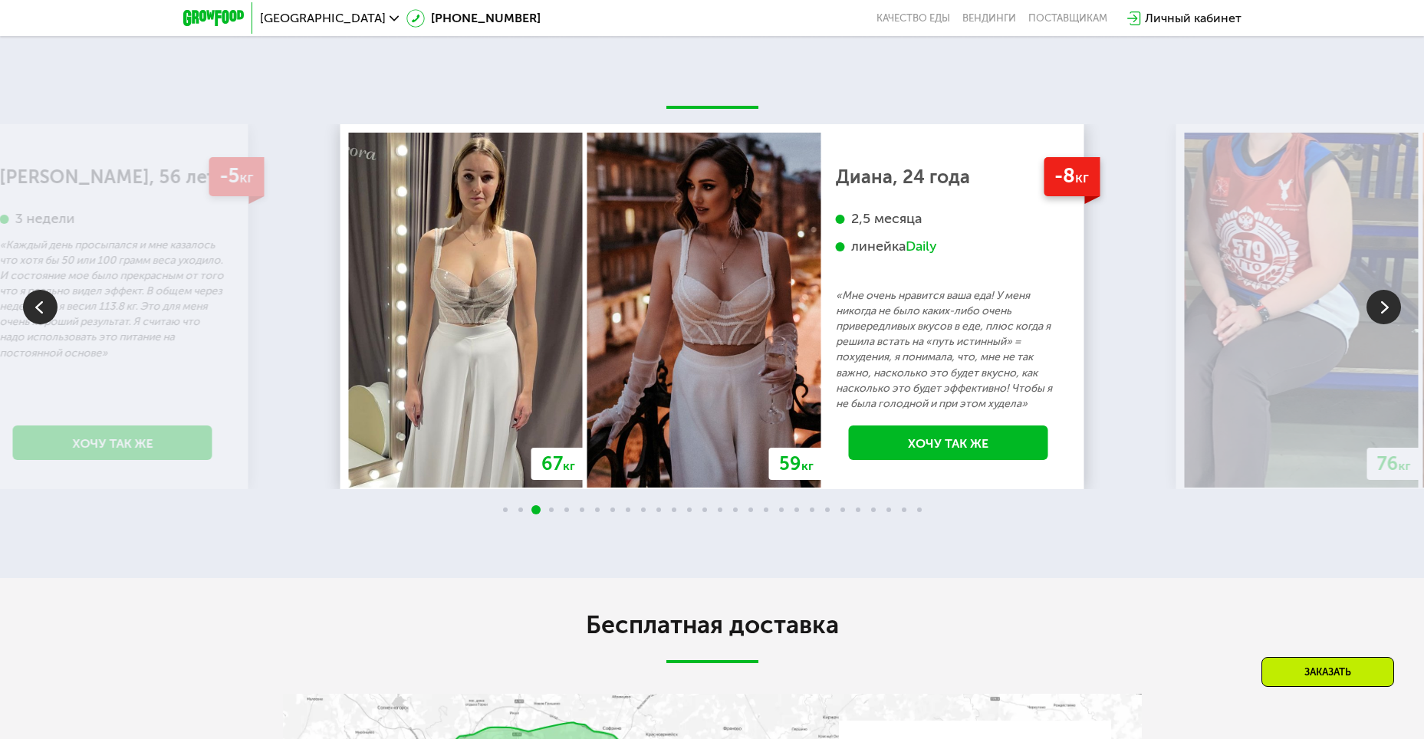
click at [1384, 290] on img at bounding box center [1384, 307] width 35 height 35
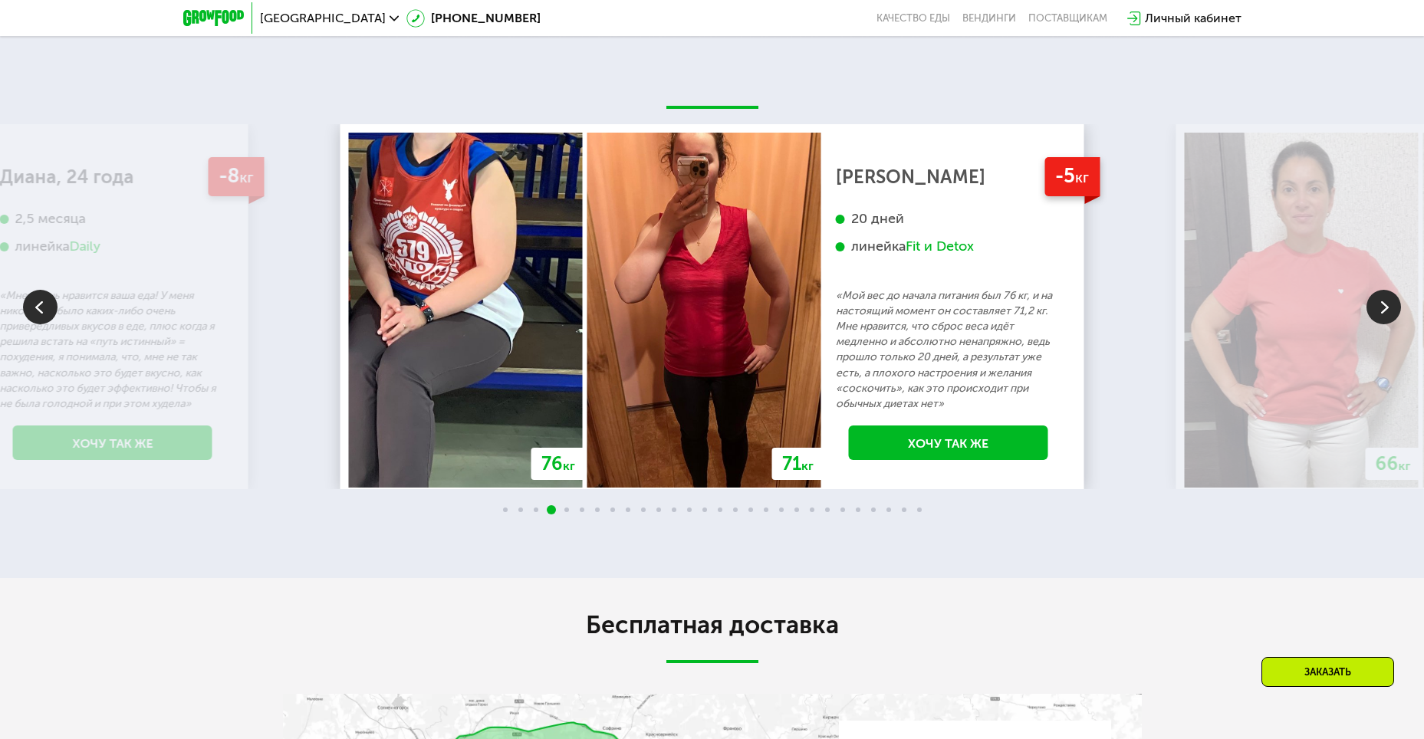
click at [1384, 290] on img at bounding box center [1384, 307] width 35 height 35
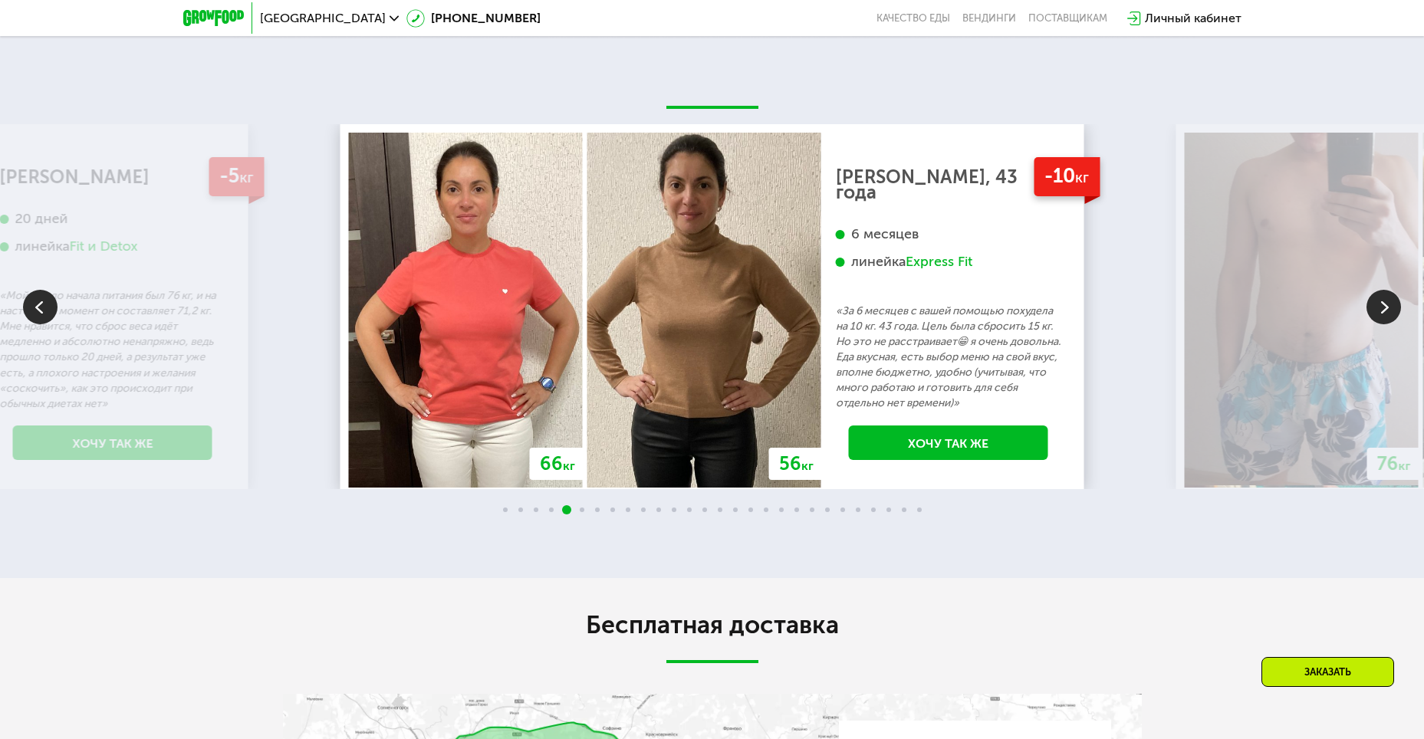
click at [1384, 290] on img at bounding box center [1384, 307] width 35 height 35
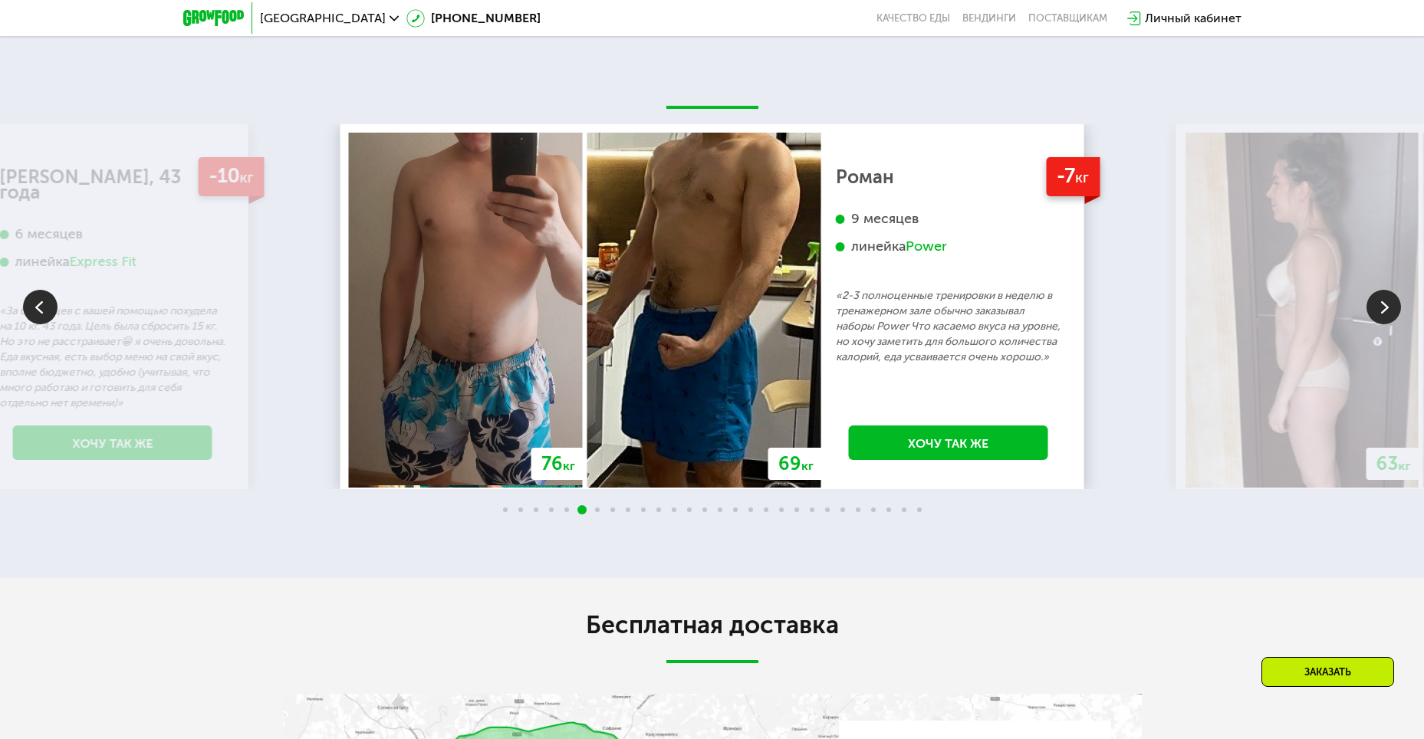
click at [1392, 298] on img at bounding box center [1384, 307] width 35 height 35
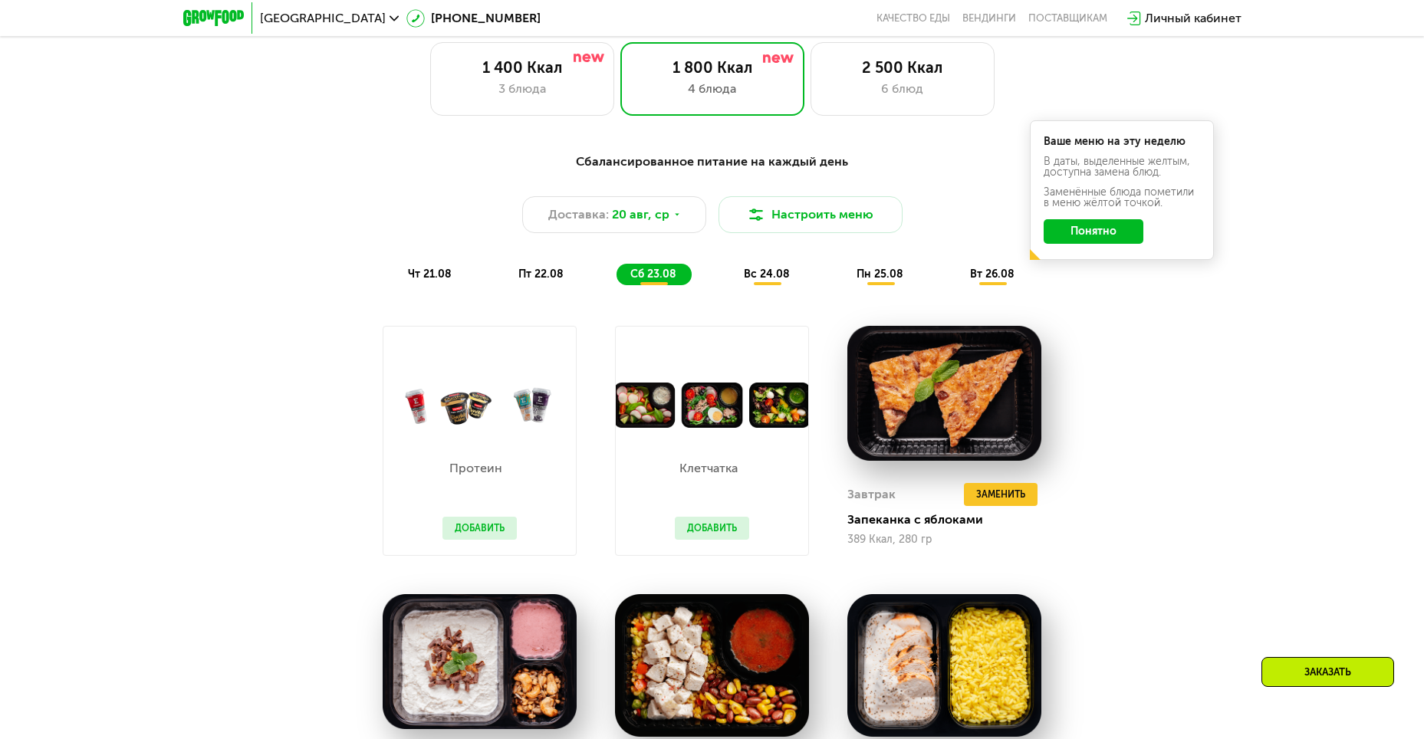
scroll to position [690, 0]
